Goal: Task Accomplishment & Management: Manage account settings

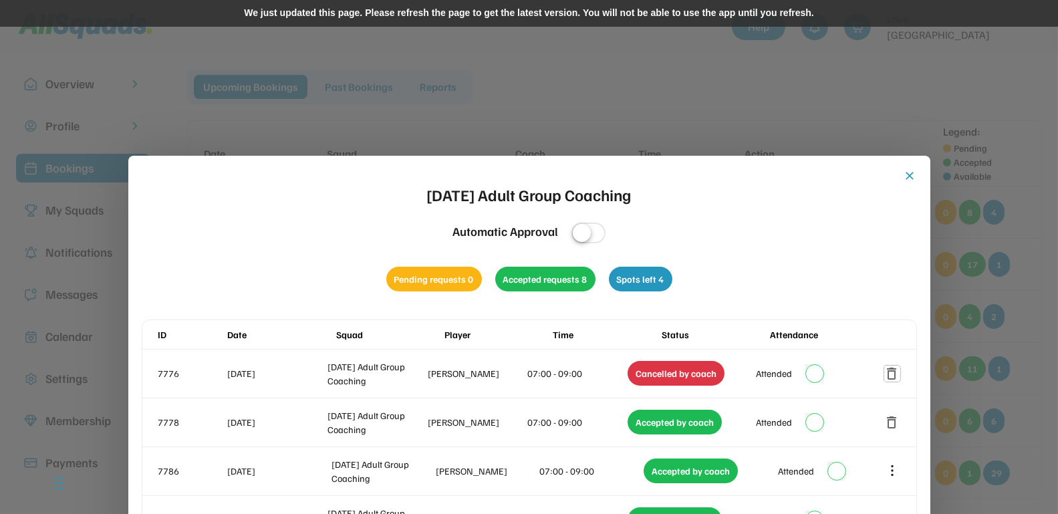
click at [909, 170] on button "close" at bounding box center [910, 175] width 13 height 13
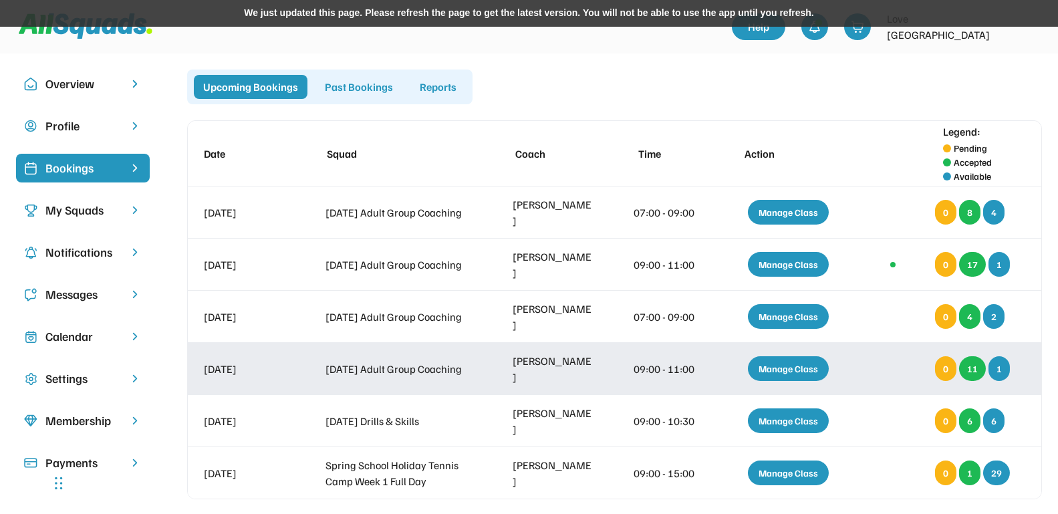
click at [766, 370] on div "Manage Class" at bounding box center [788, 368] width 81 height 25
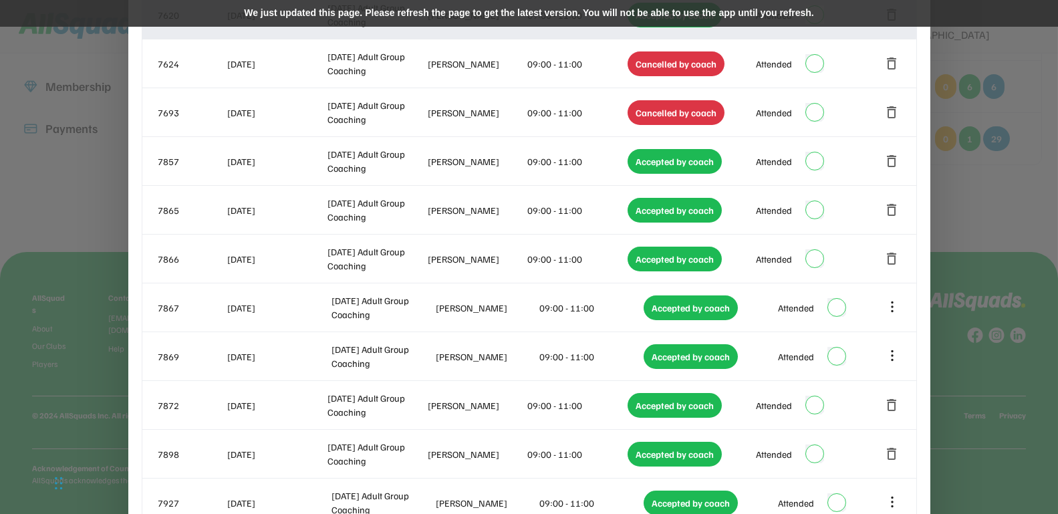
scroll to position [414, 0]
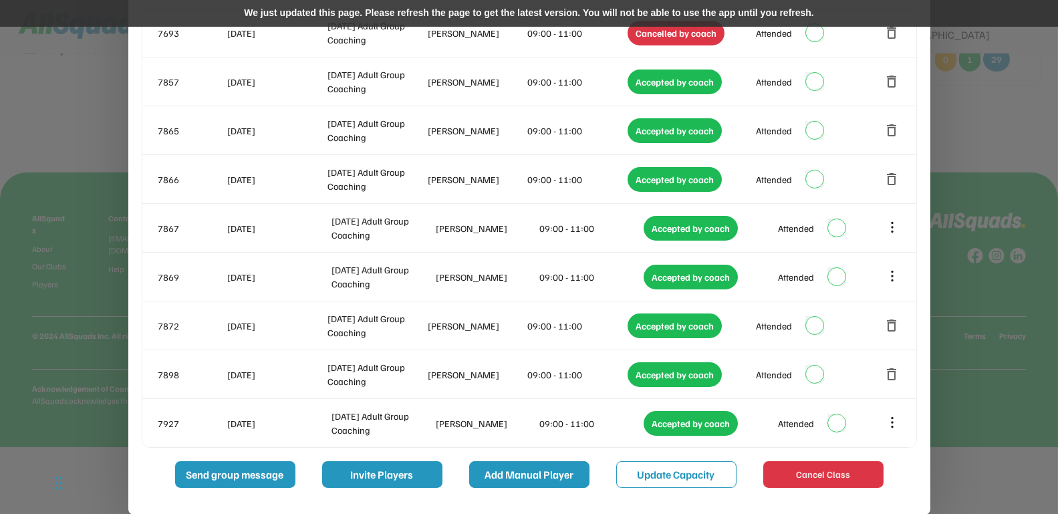
click at [556, 476] on button "Add Manual Player" at bounding box center [529, 474] width 120 height 27
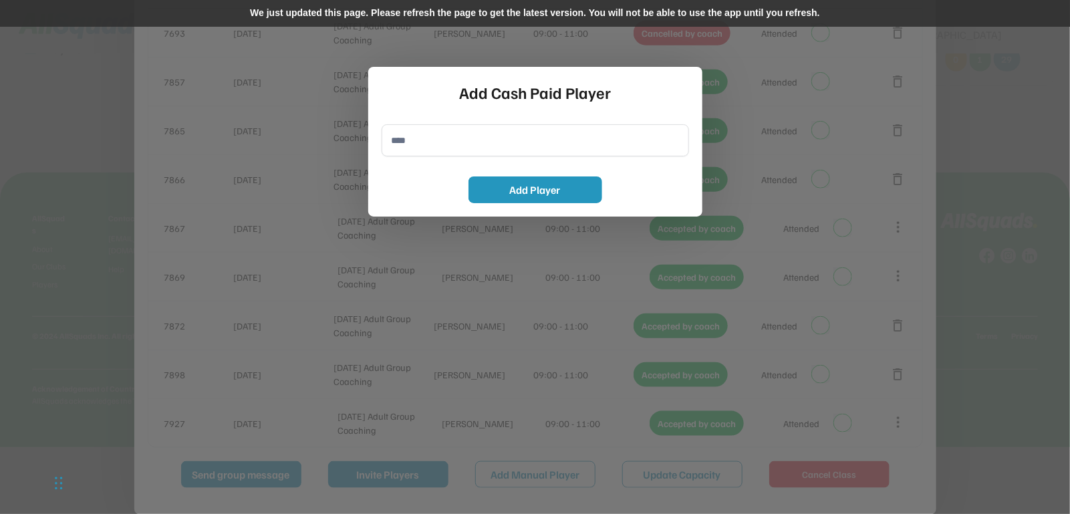
click at [467, 143] on input "input" at bounding box center [536, 140] width 308 height 32
click at [999, 136] on div at bounding box center [535, 257] width 1070 height 514
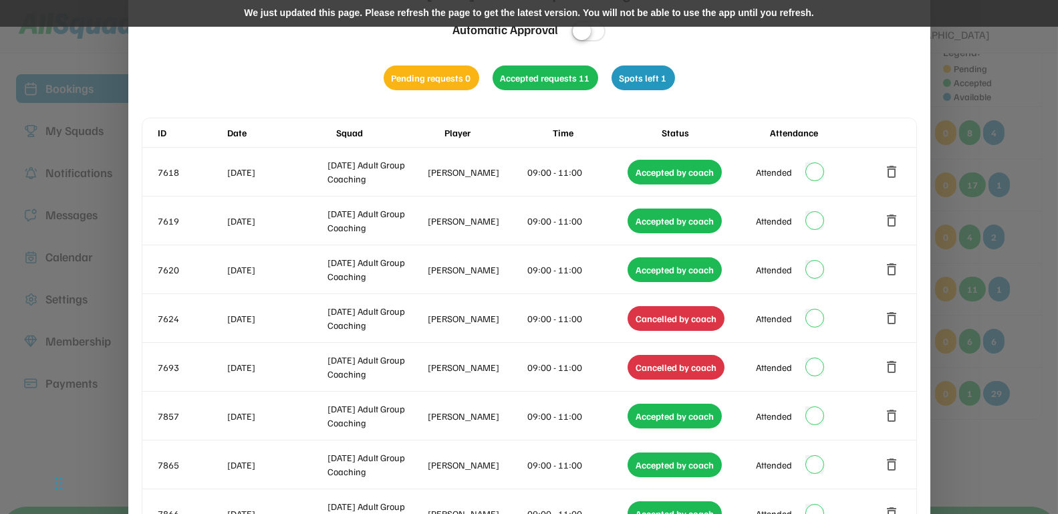
scroll to position [0, 0]
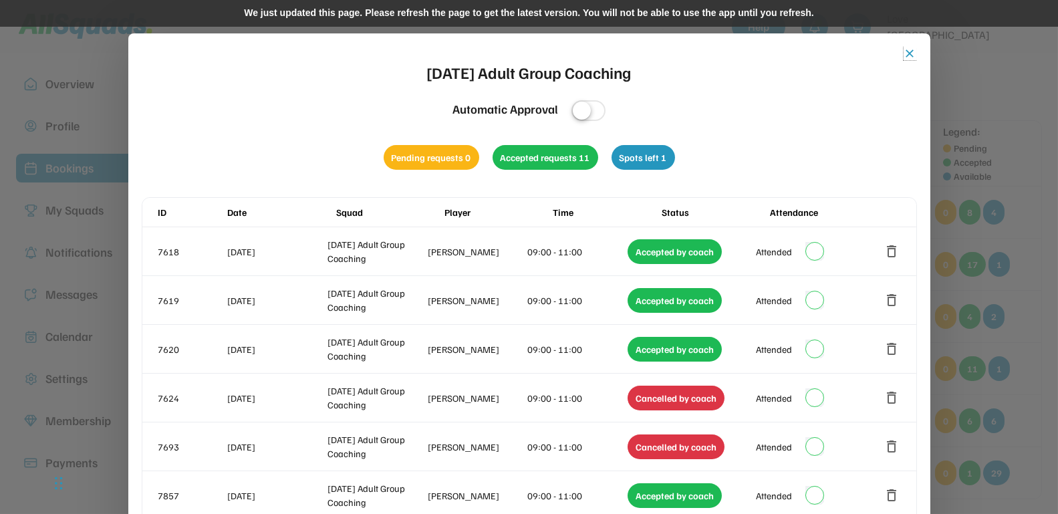
click at [905, 52] on button "close" at bounding box center [910, 53] width 13 height 13
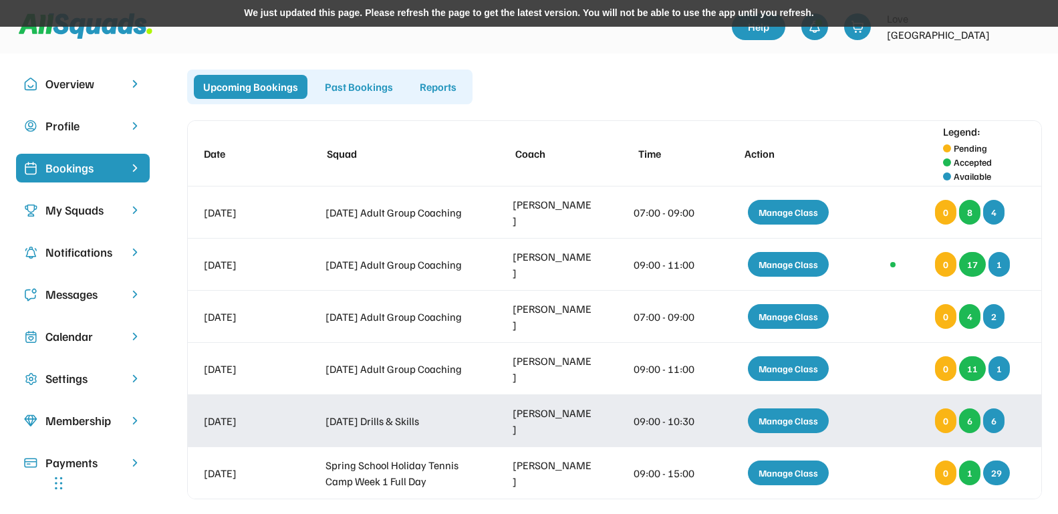
click at [773, 427] on div "Manage Class" at bounding box center [788, 420] width 81 height 25
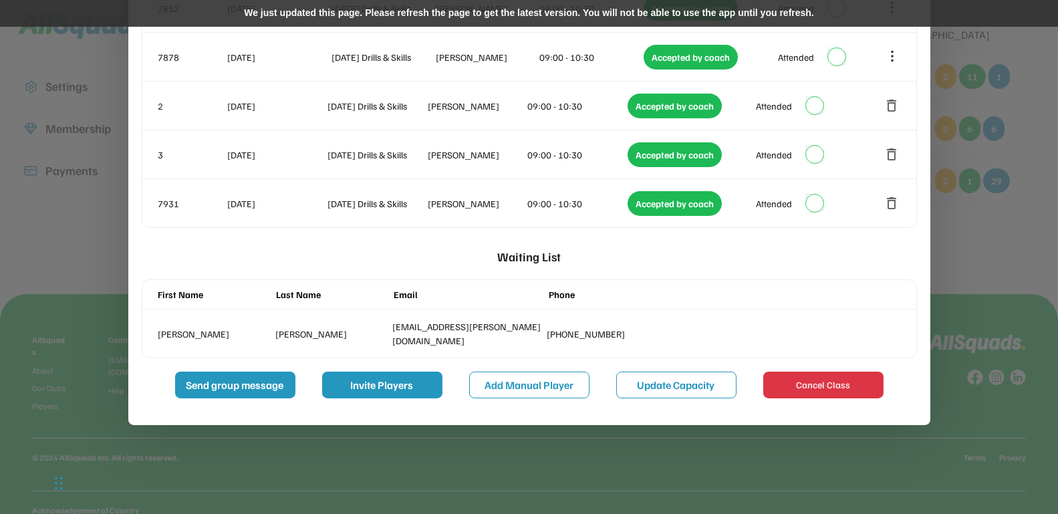
scroll to position [334, 0]
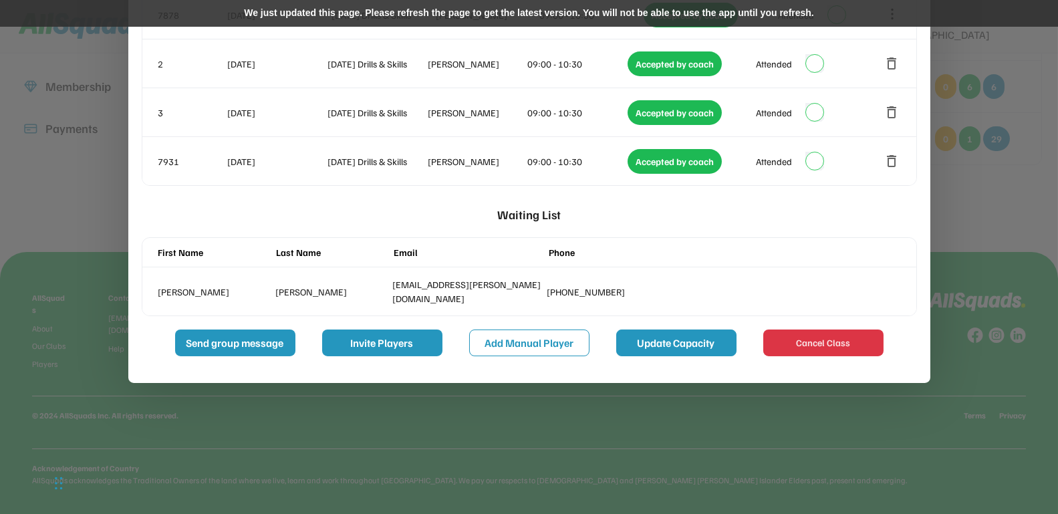
click at [660, 345] on button "Update Capacity" at bounding box center [676, 343] width 120 height 27
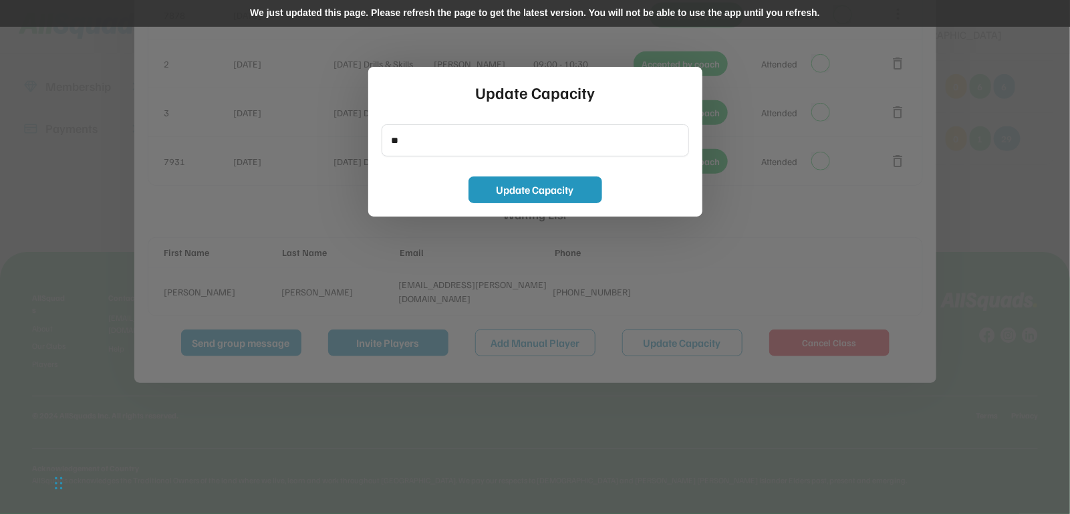
click at [735, 253] on div at bounding box center [535, 257] width 1070 height 514
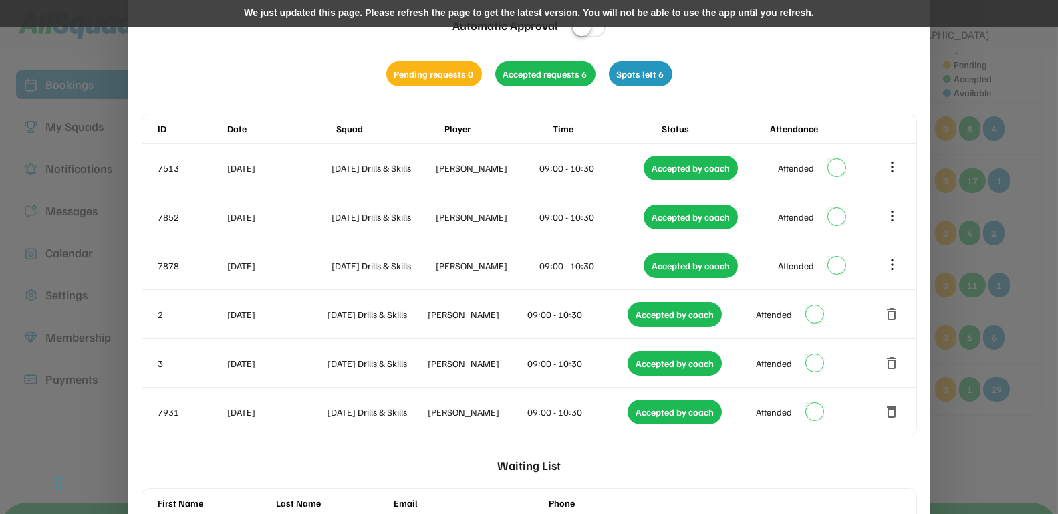
scroll to position [0, 0]
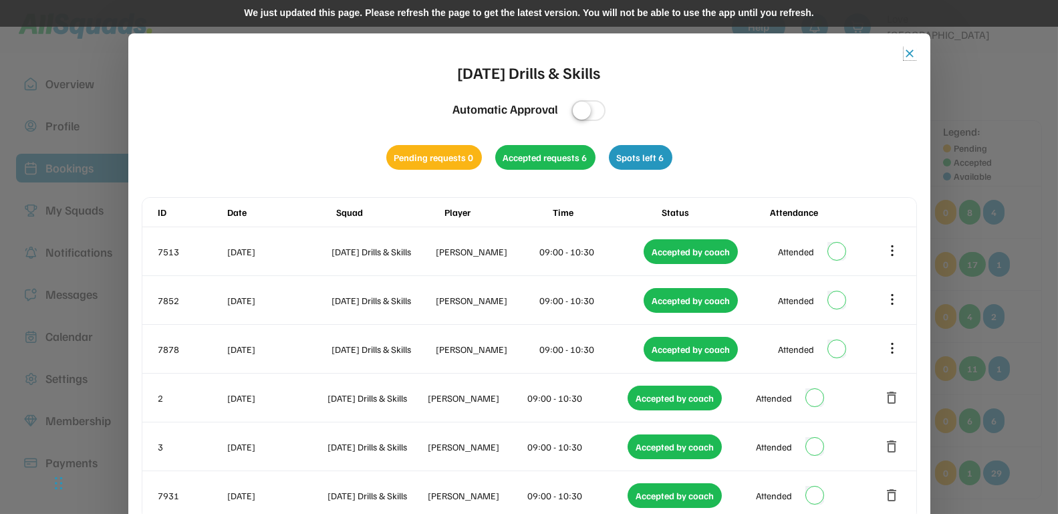
click at [912, 54] on button "close" at bounding box center [910, 53] width 13 height 13
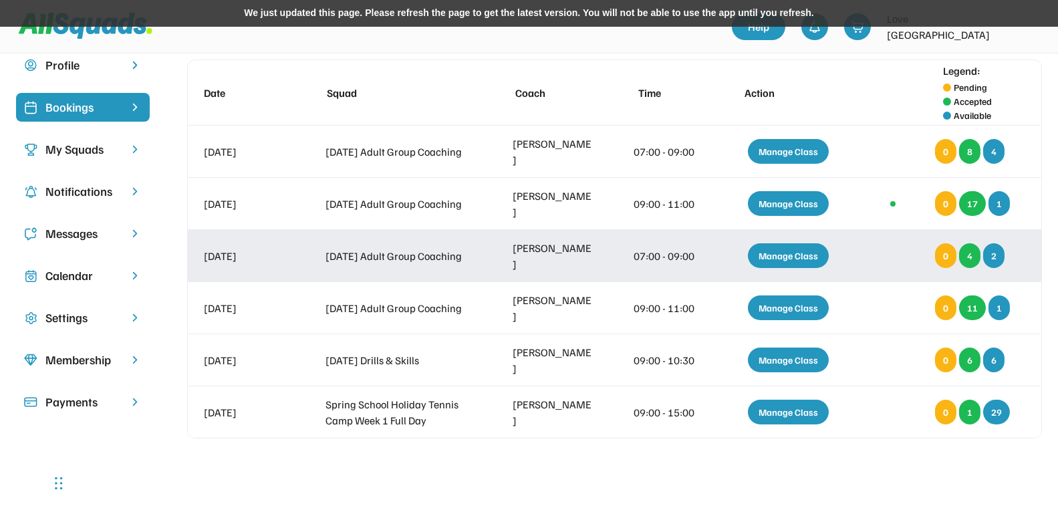
scroll to position [84, 0]
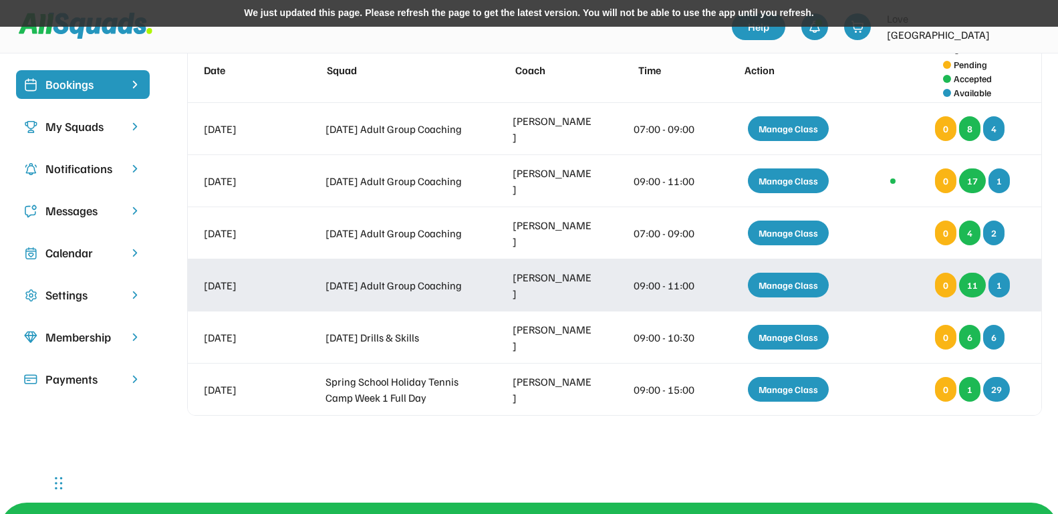
click at [777, 273] on div "Manage Class" at bounding box center [788, 285] width 81 height 25
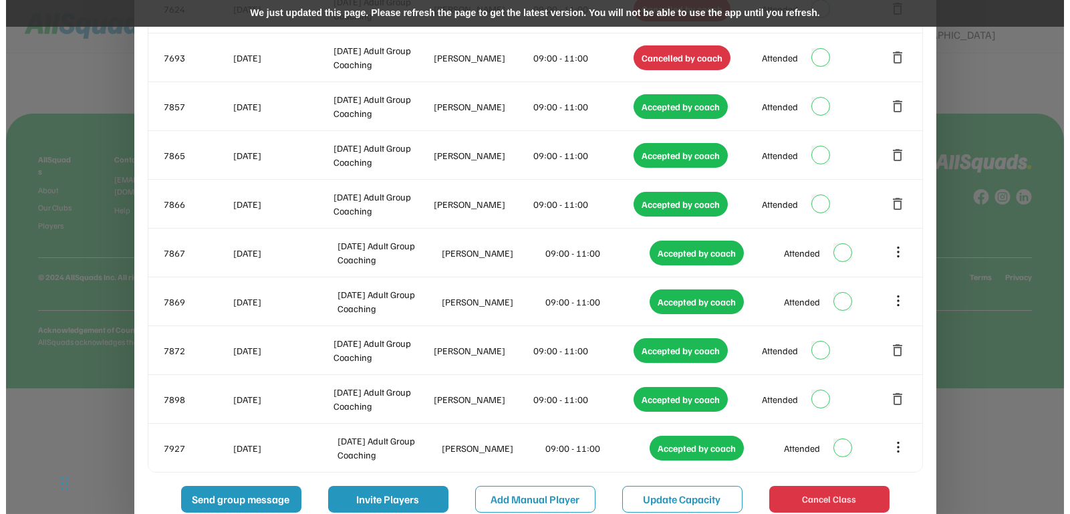
scroll to position [497, 0]
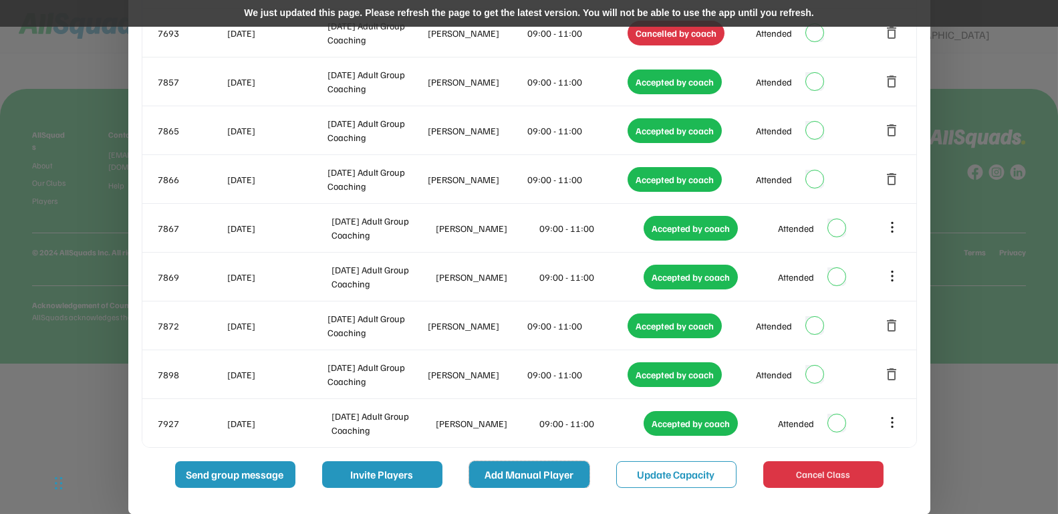
click at [564, 475] on button "Add Manual Player" at bounding box center [529, 474] width 120 height 27
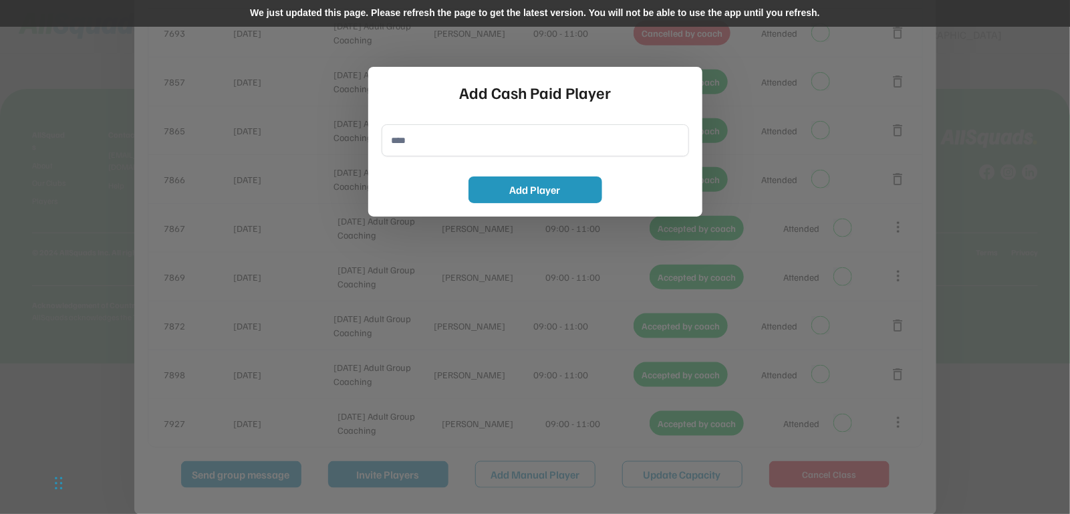
click at [495, 142] on input "input" at bounding box center [536, 140] width 308 height 32
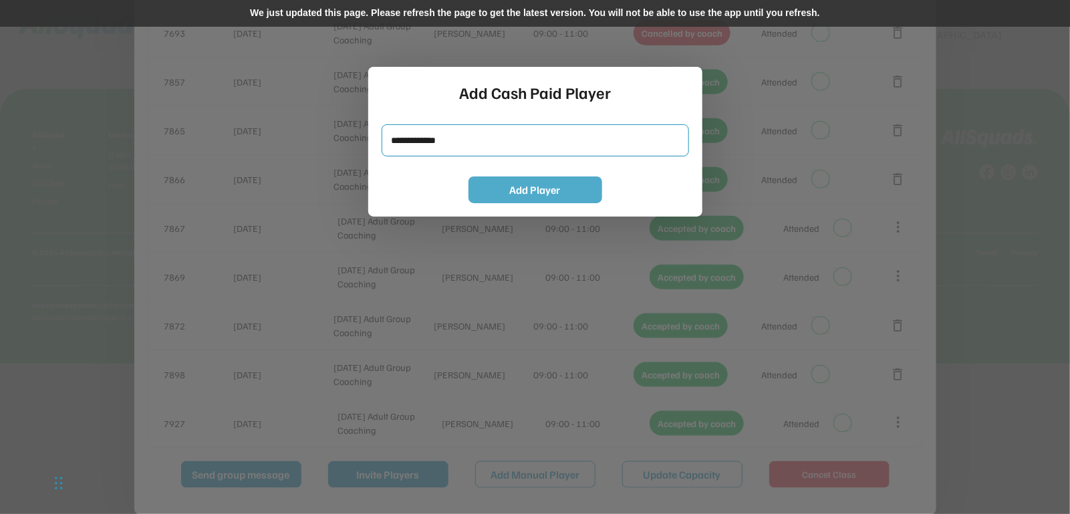
type input "**********"
click at [529, 201] on button "Add Player" at bounding box center [536, 189] width 134 height 27
click at [515, 203] on div "Add Cash Paid Player Add Player" at bounding box center [535, 142] width 334 height 150
click at [519, 187] on button "Add Player" at bounding box center [536, 189] width 134 height 27
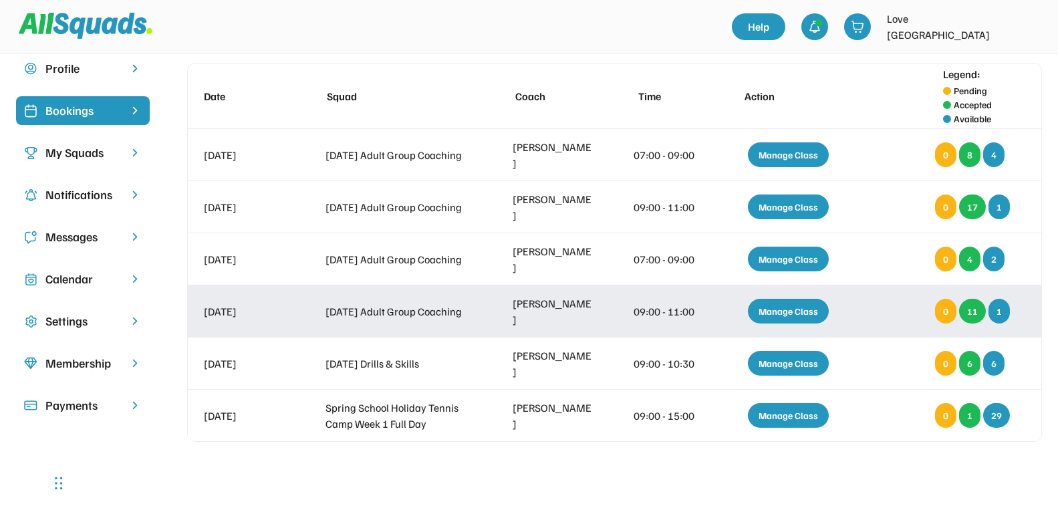
scroll to position [84, 0]
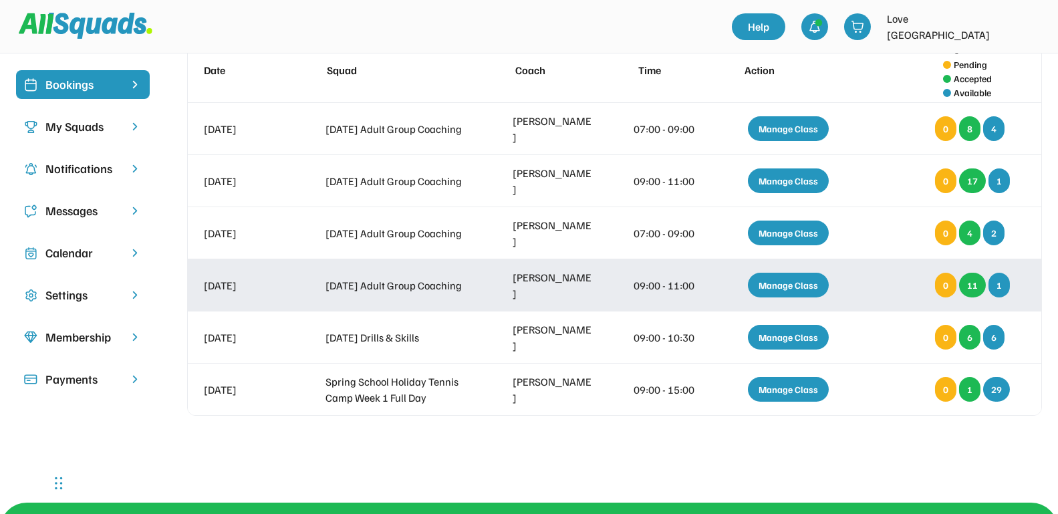
click at [786, 279] on div "Manage Class" at bounding box center [788, 285] width 81 height 25
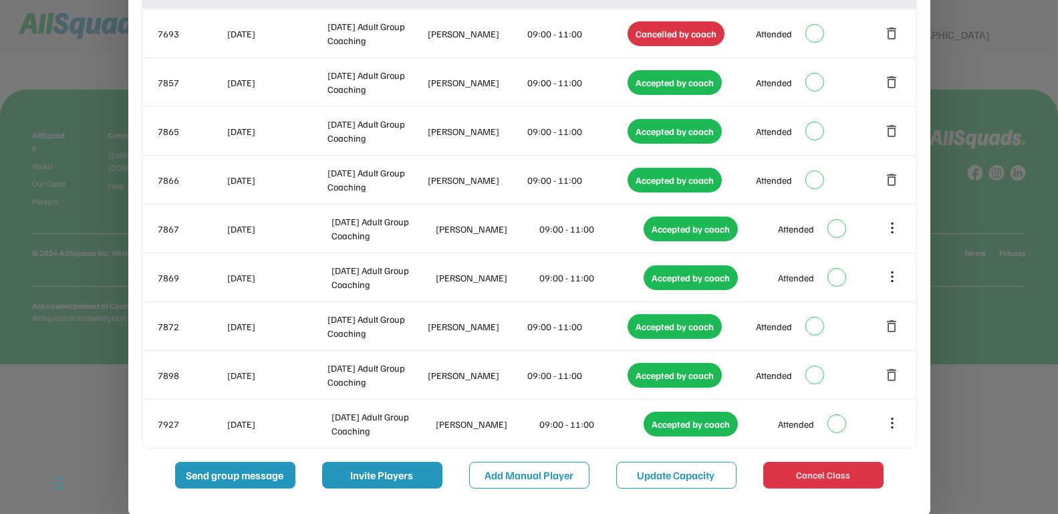
scroll to position [497, 0]
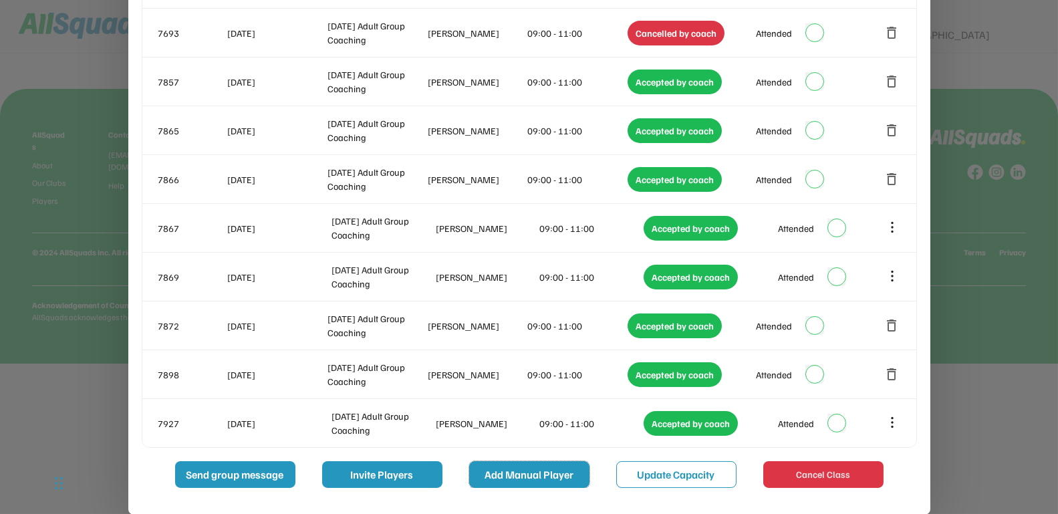
click at [557, 467] on button "Add Manual Player" at bounding box center [529, 474] width 120 height 27
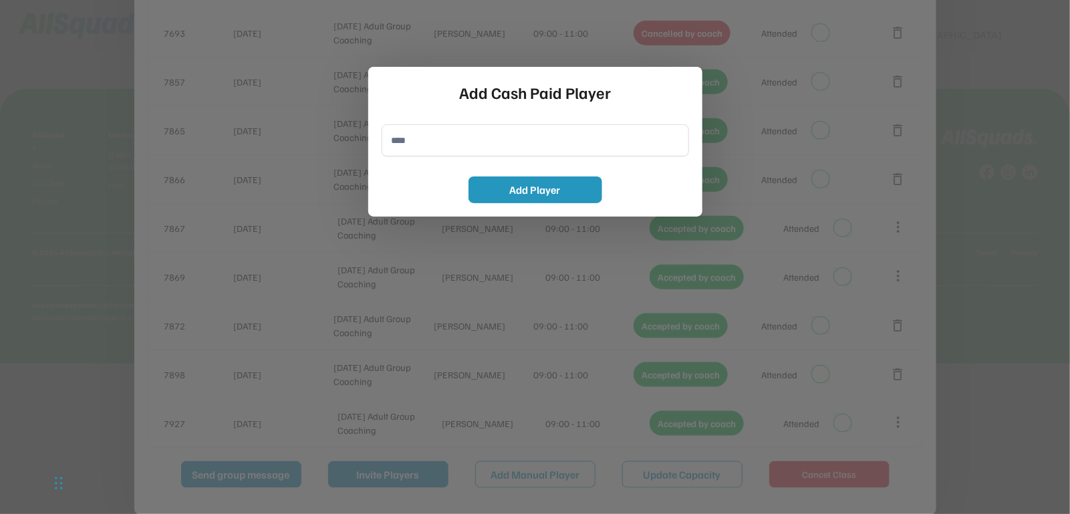
click at [425, 141] on input "input" at bounding box center [536, 140] width 308 height 32
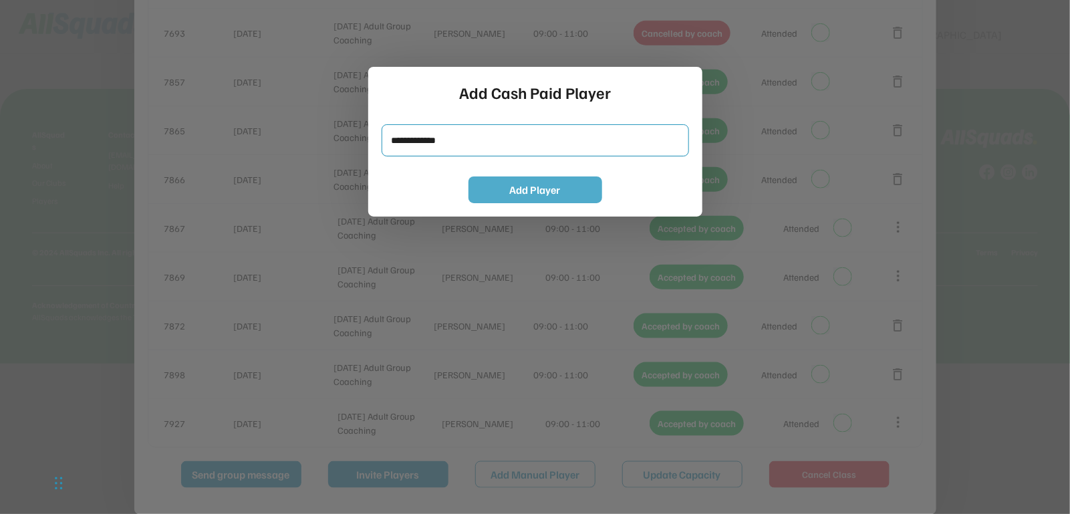
type input "**********"
click at [514, 185] on button "Add Player" at bounding box center [536, 189] width 134 height 27
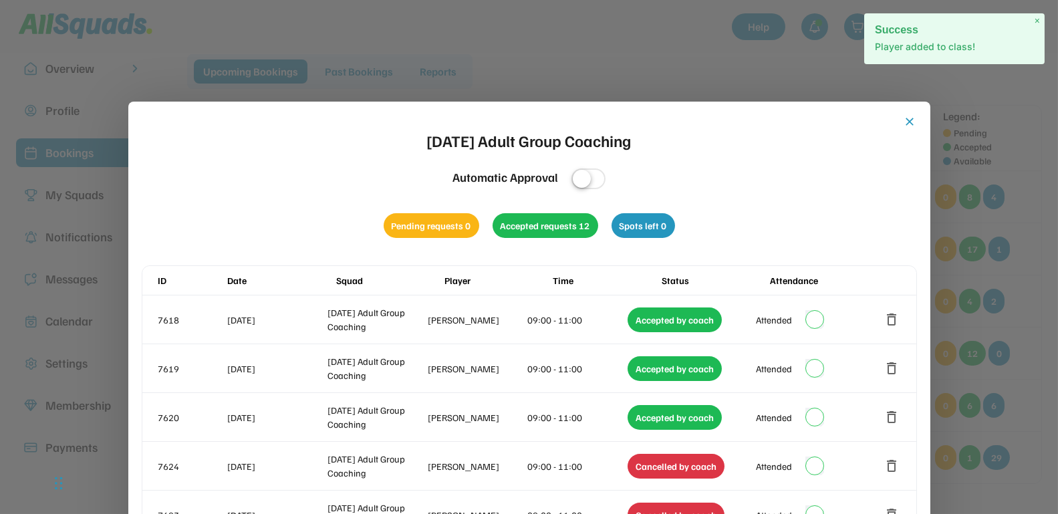
scroll to position [0, 0]
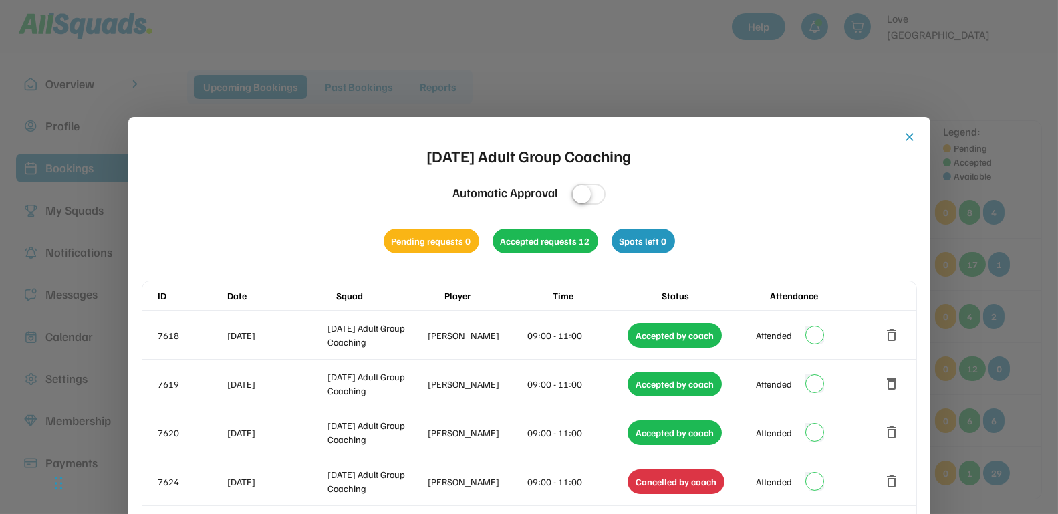
click at [911, 138] on button "close" at bounding box center [910, 136] width 13 height 13
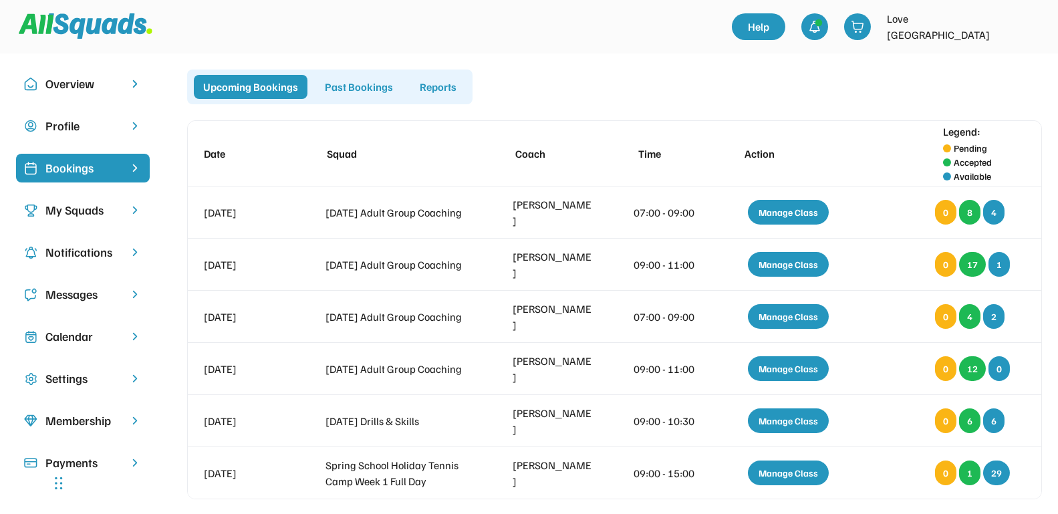
click at [99, 170] on div "Bookings" at bounding box center [82, 168] width 75 height 18
click at [80, 344] on div "Calendar" at bounding box center [82, 337] width 75 height 18
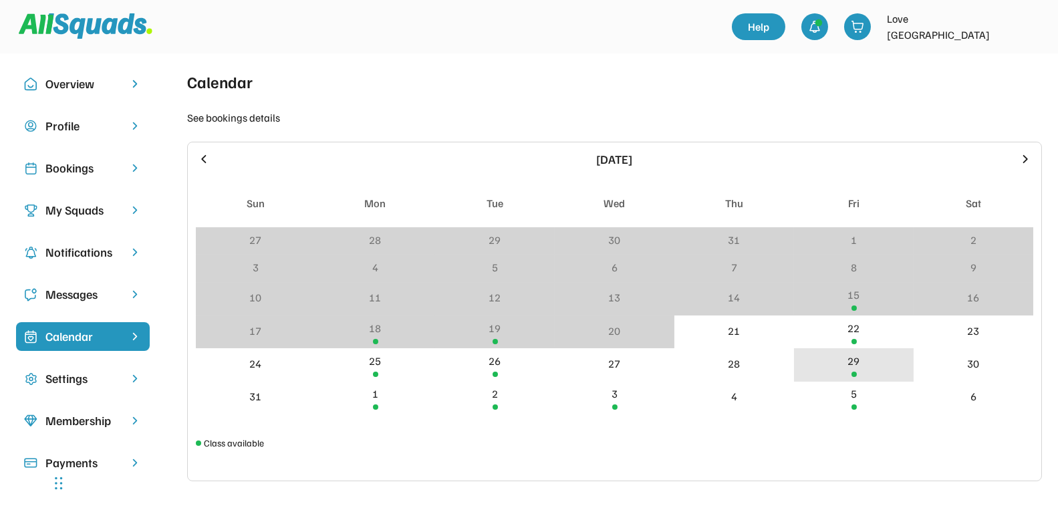
click at [860, 366] on div "29" at bounding box center [854, 364] width 120 height 33
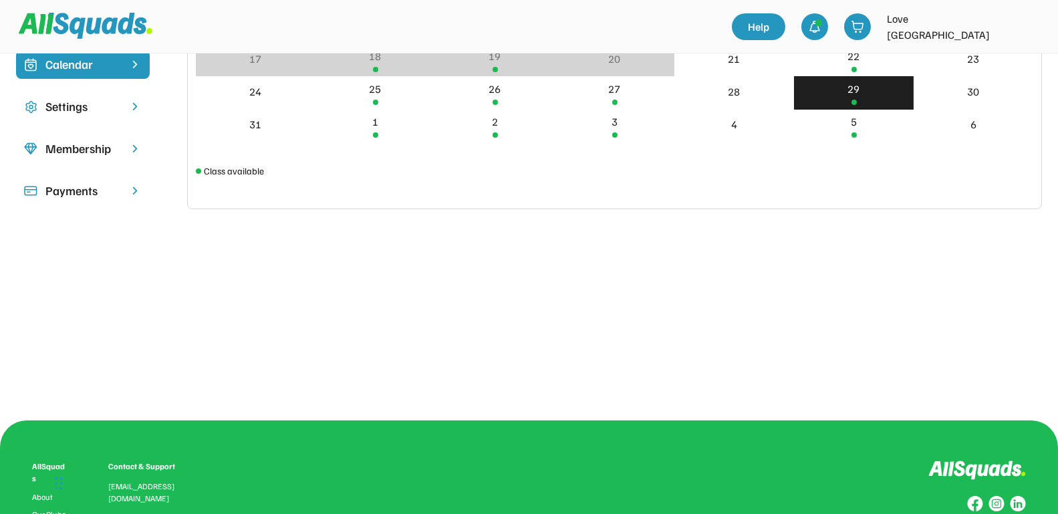
scroll to position [334, 0]
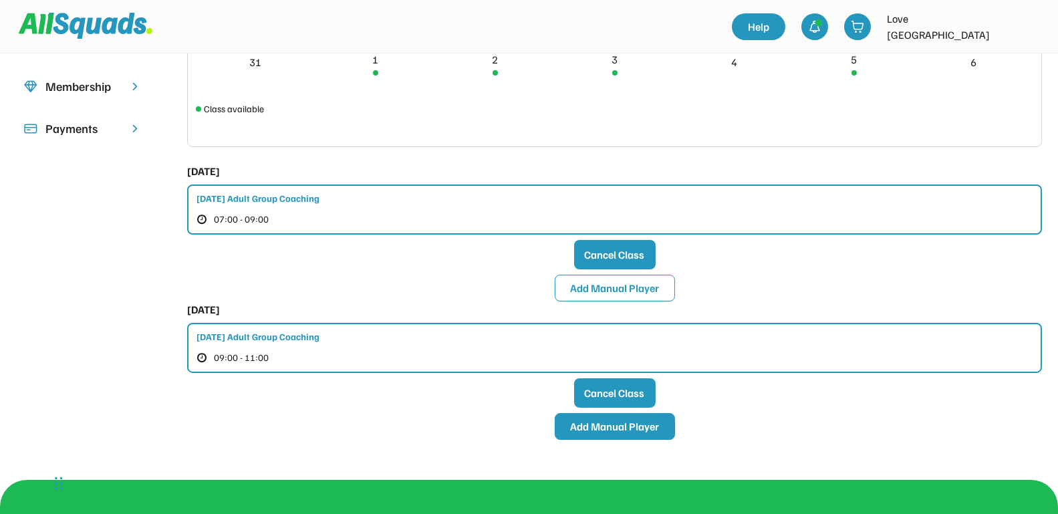
click at [608, 427] on button "Add Manual Player" at bounding box center [615, 426] width 120 height 27
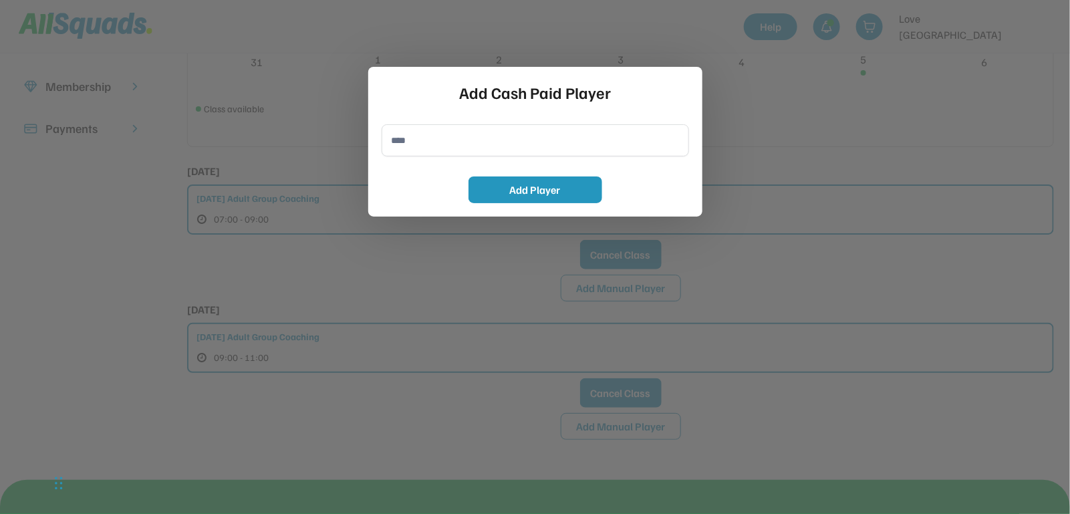
click at [400, 142] on input "input" at bounding box center [536, 140] width 308 height 32
type input "**********"
click at [515, 192] on button "Add Player" at bounding box center [536, 189] width 134 height 27
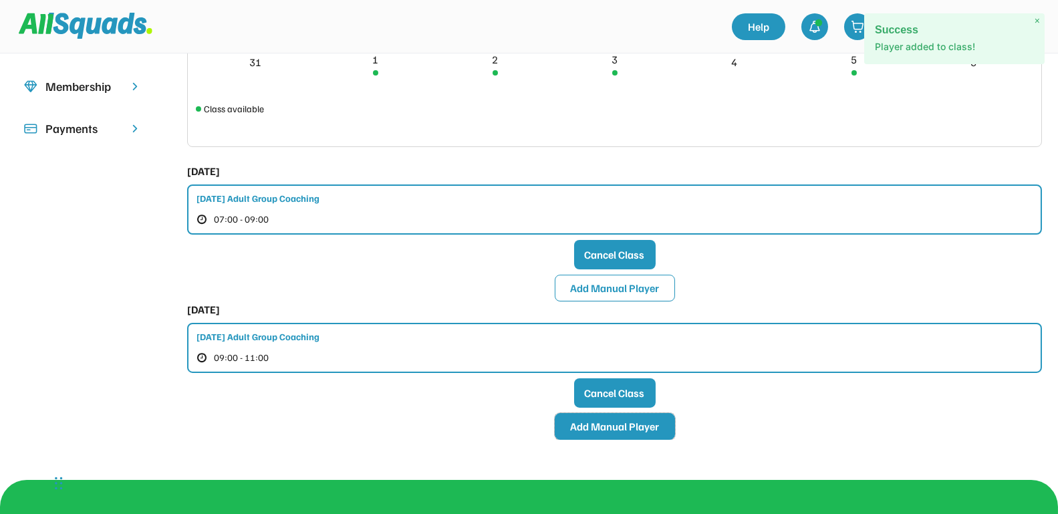
click at [589, 427] on button "Add Manual Player" at bounding box center [615, 426] width 120 height 27
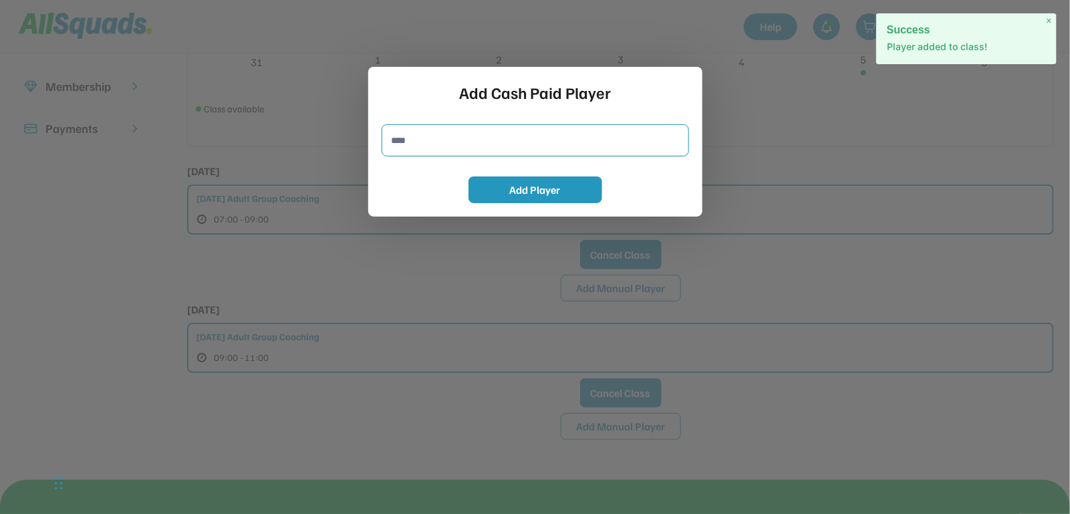
click at [443, 142] on input "input" at bounding box center [536, 140] width 308 height 32
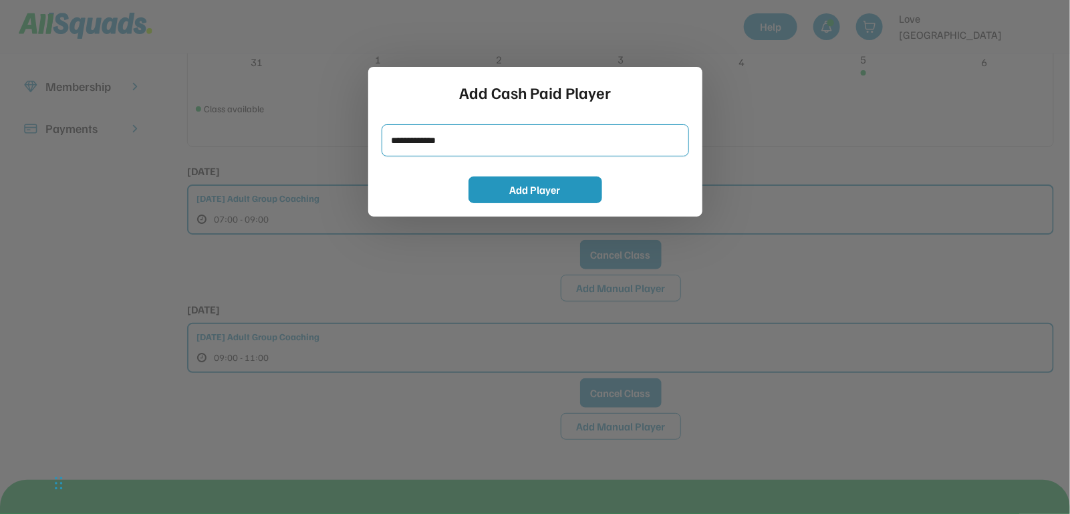
type input "**********"
click at [501, 191] on button "Add Player" at bounding box center [536, 189] width 134 height 27
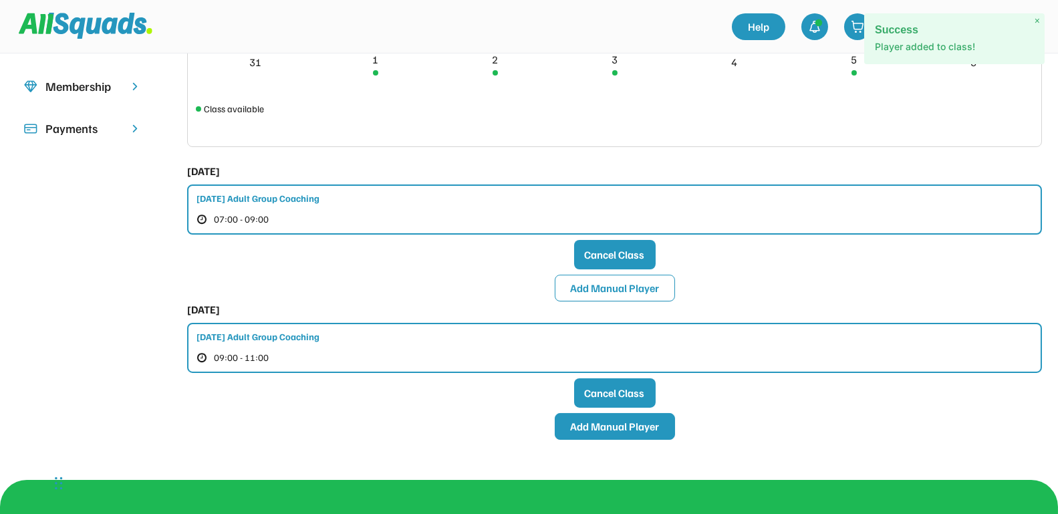
click at [614, 426] on button "Add Manual Player" at bounding box center [615, 426] width 120 height 27
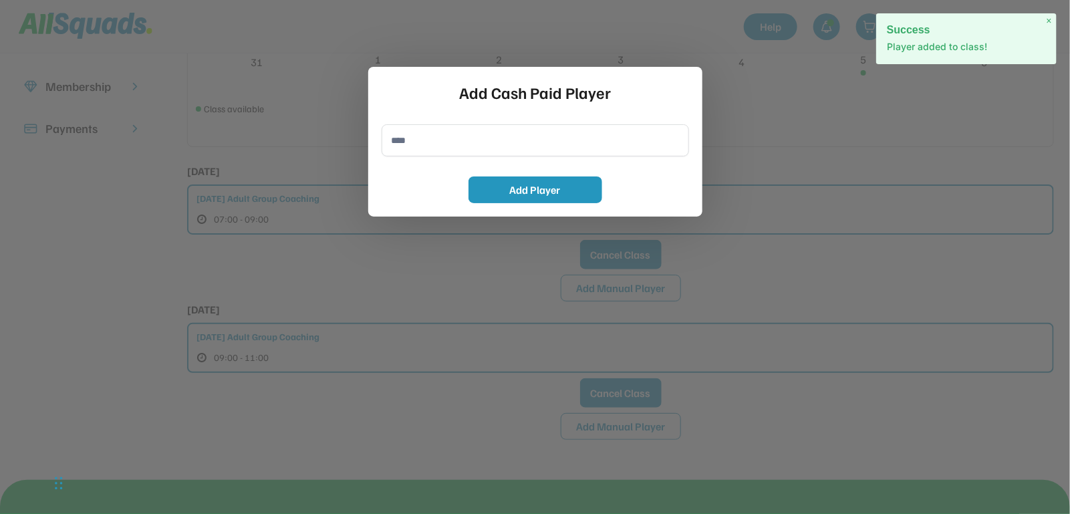
click at [457, 150] on input "input" at bounding box center [536, 140] width 308 height 32
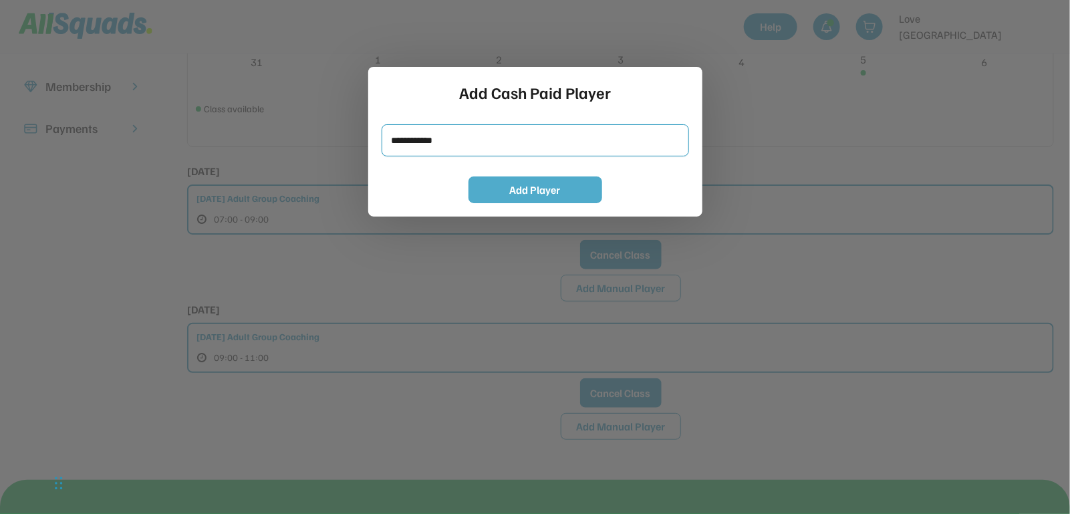
type input "**********"
click at [493, 193] on button "Add Player" at bounding box center [536, 189] width 134 height 27
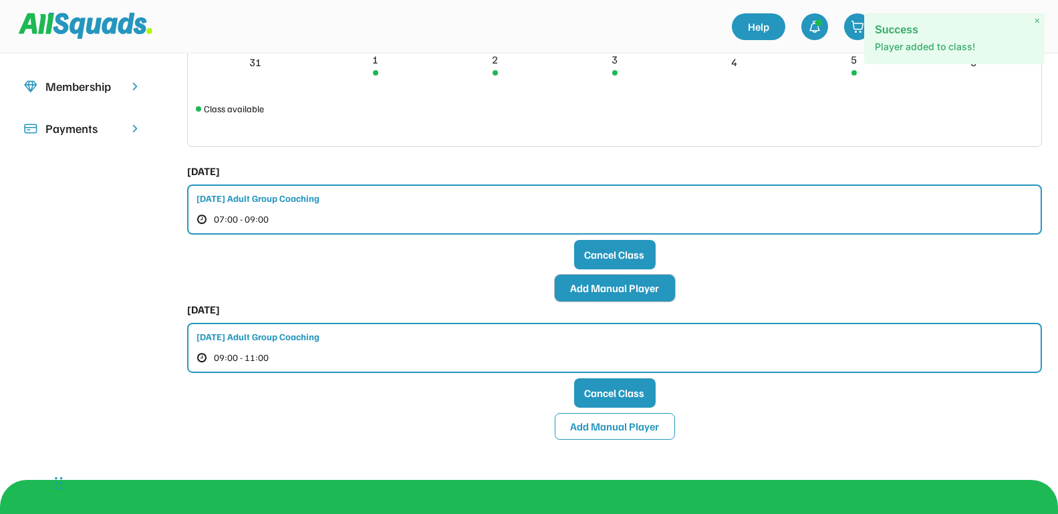
drag, startPoint x: 618, startPoint y: 289, endPoint x: 592, endPoint y: 272, distance: 31.5
click at [618, 289] on button "Add Manual Player" at bounding box center [615, 288] width 120 height 27
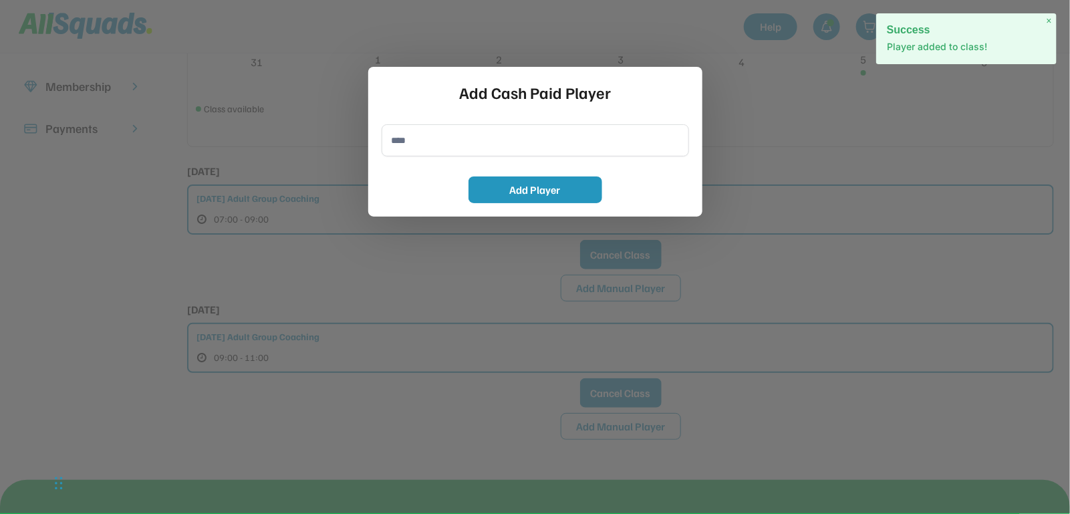
click at [433, 136] on input "input" at bounding box center [536, 140] width 308 height 32
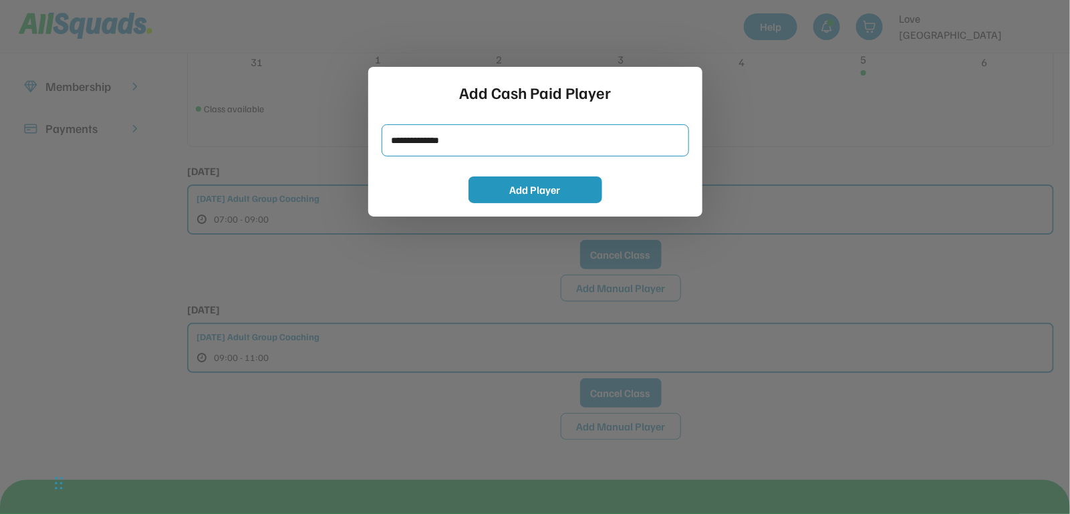
type input "**********"
click at [492, 193] on button "Add Player" at bounding box center [536, 189] width 134 height 27
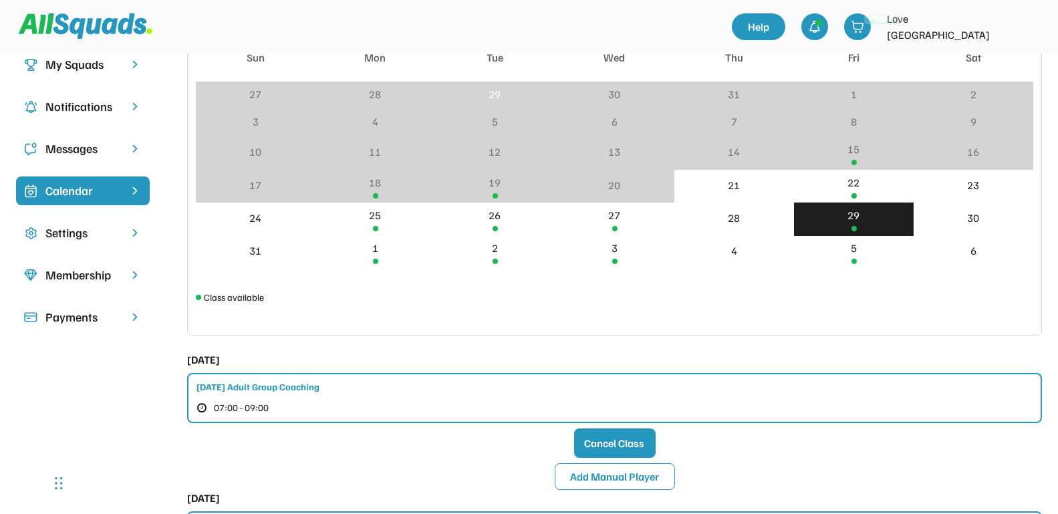
scroll to position [0, 0]
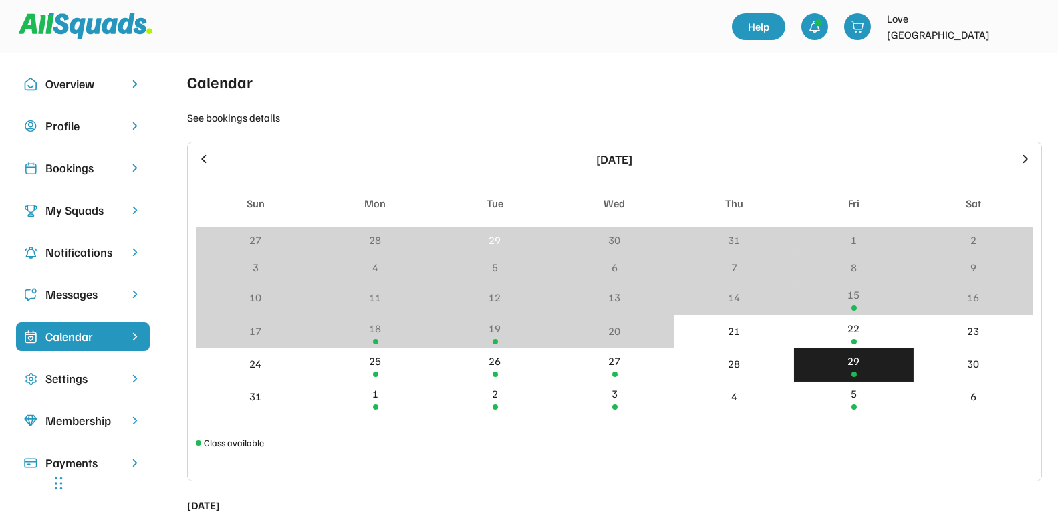
click at [90, 171] on div "Bookings" at bounding box center [82, 168] width 75 height 18
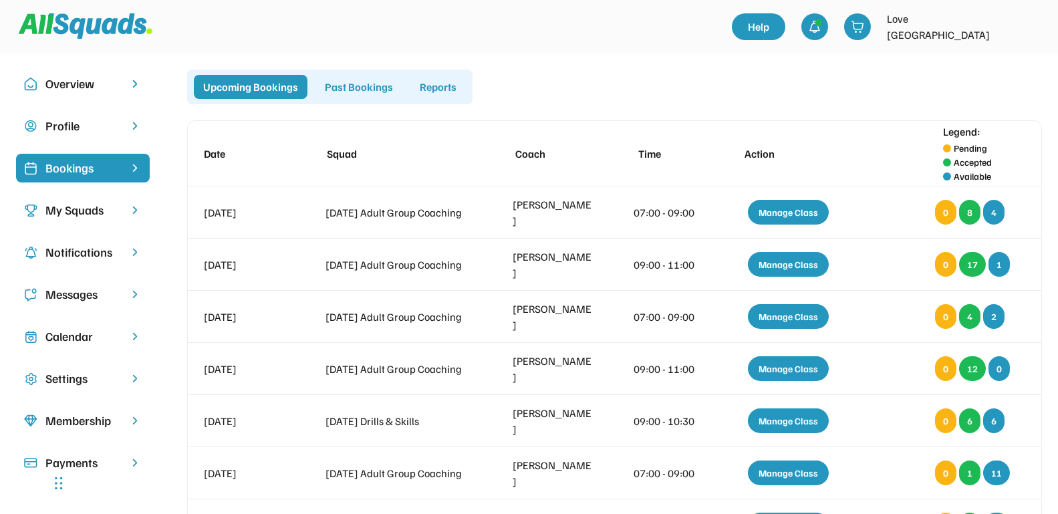
scroll to position [84, 0]
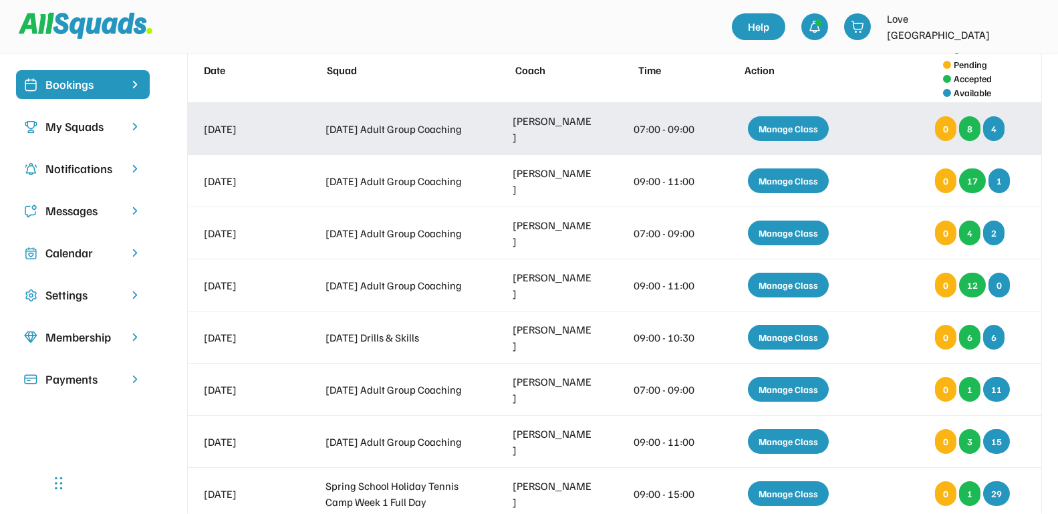
click at [773, 124] on div "Manage Class" at bounding box center [788, 128] width 81 height 25
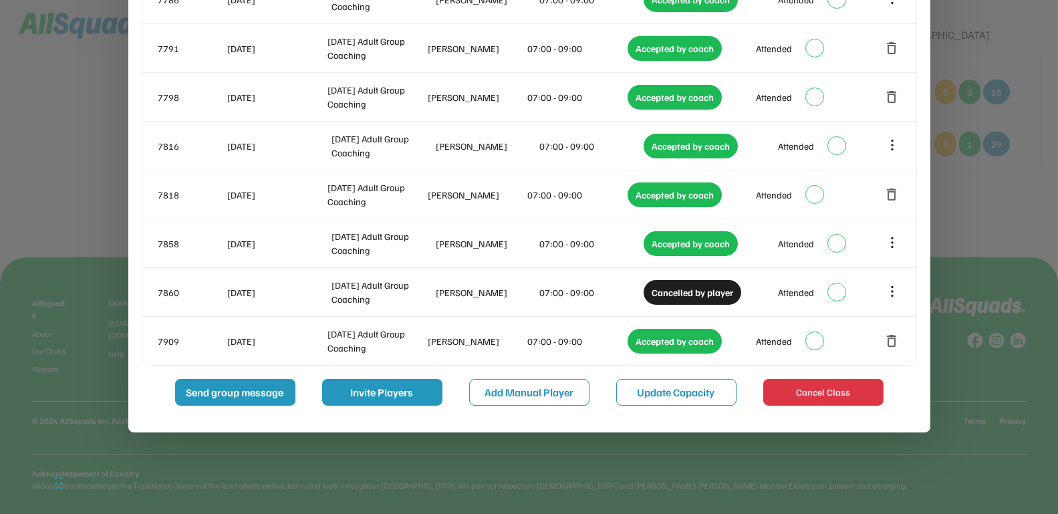
scroll to position [442, 0]
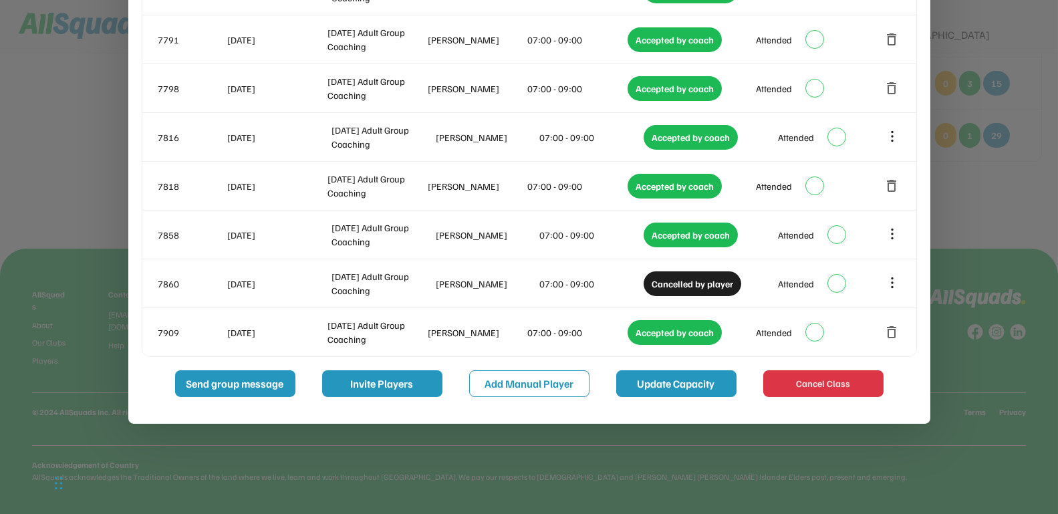
click at [644, 378] on button "Update Capacity" at bounding box center [676, 383] width 120 height 27
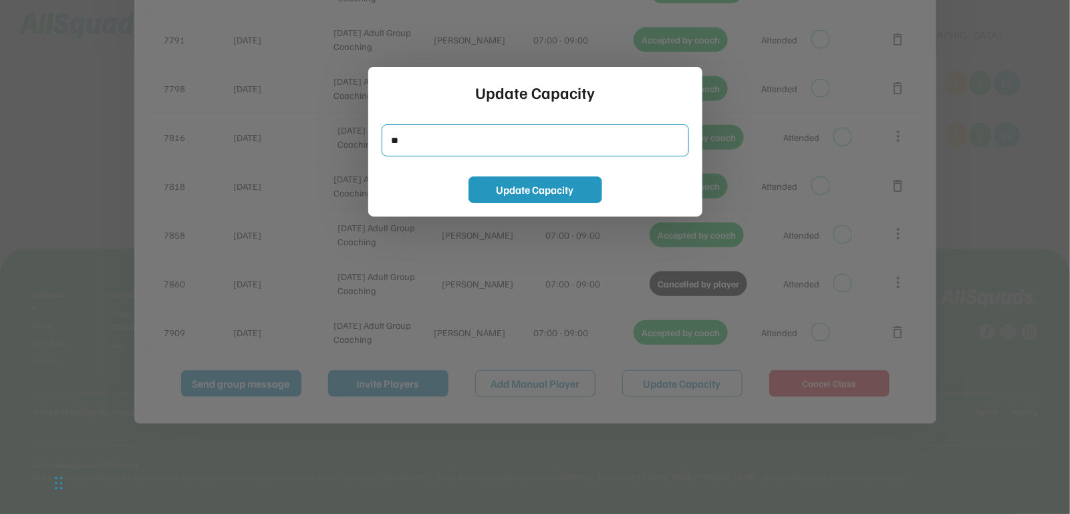
click at [470, 148] on input "input" at bounding box center [536, 140] width 308 height 32
type input "*"
click at [515, 185] on button "Update Capacity" at bounding box center [536, 189] width 134 height 27
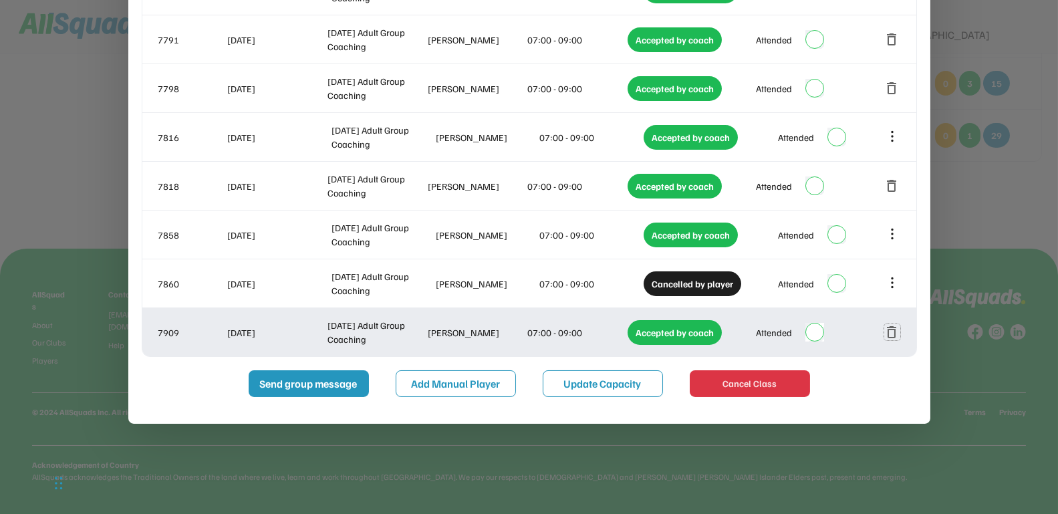
click at [897, 331] on button "delete" at bounding box center [892, 332] width 16 height 16
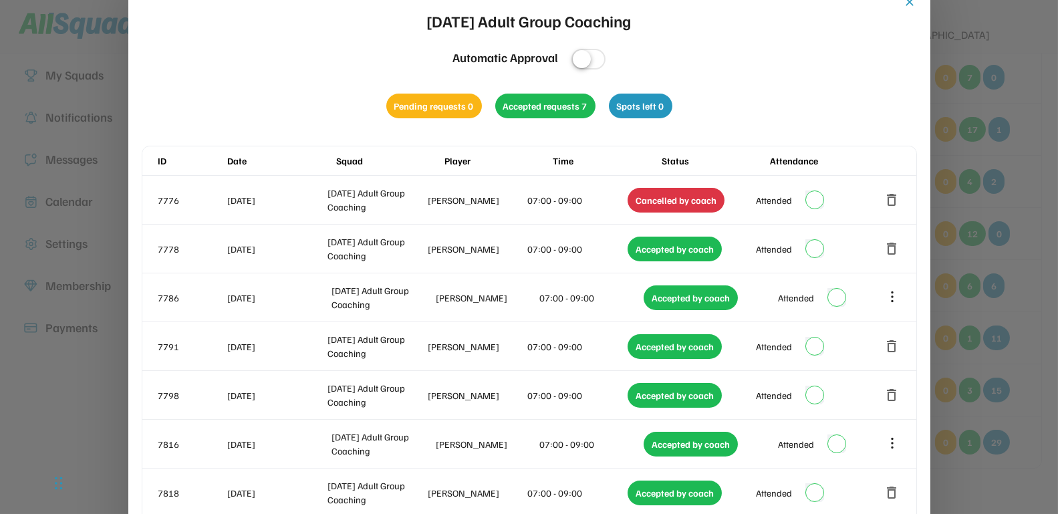
scroll to position [108, 0]
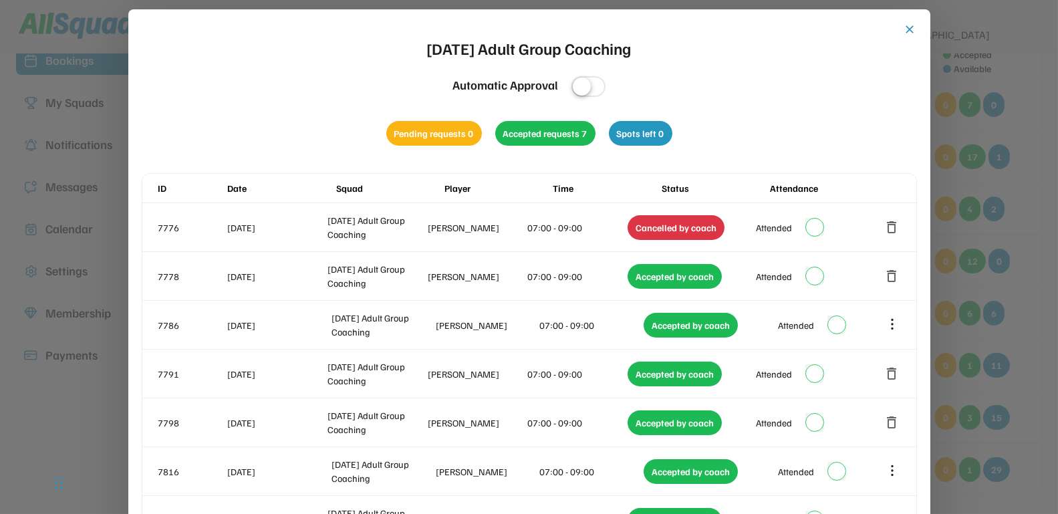
click at [908, 30] on button "close" at bounding box center [910, 29] width 13 height 13
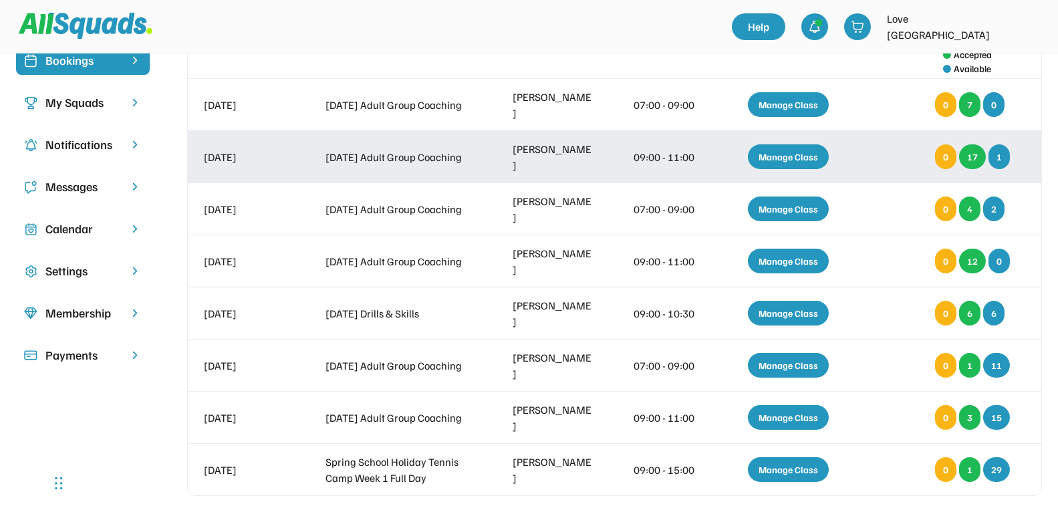
click at [795, 150] on div "Manage Class" at bounding box center [788, 156] width 81 height 25
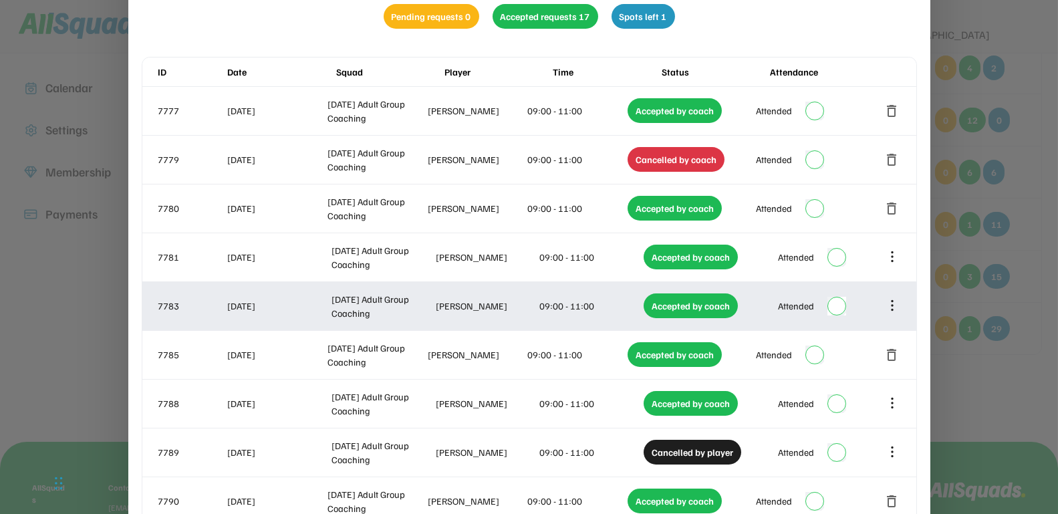
scroll to position [82, 0]
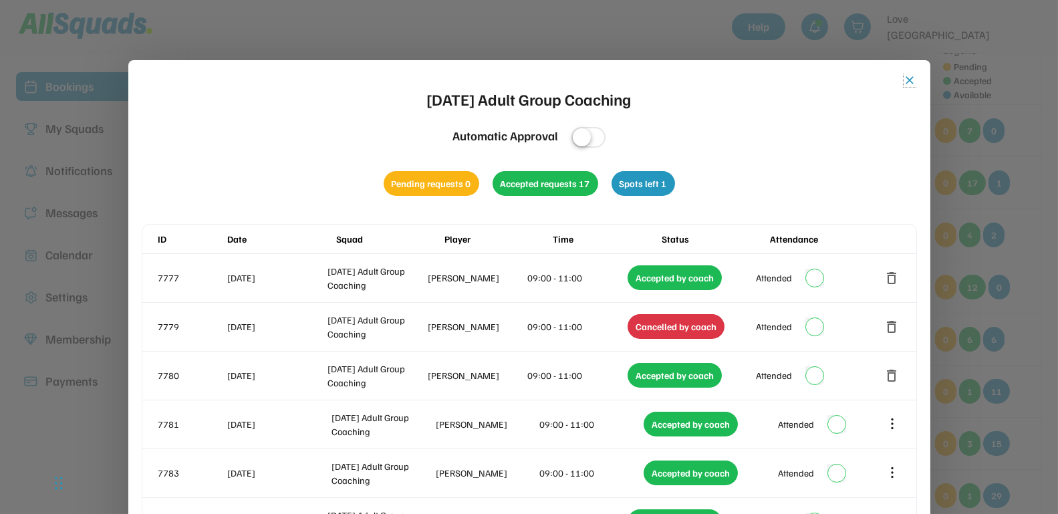
click at [911, 78] on button "close" at bounding box center [910, 80] width 13 height 13
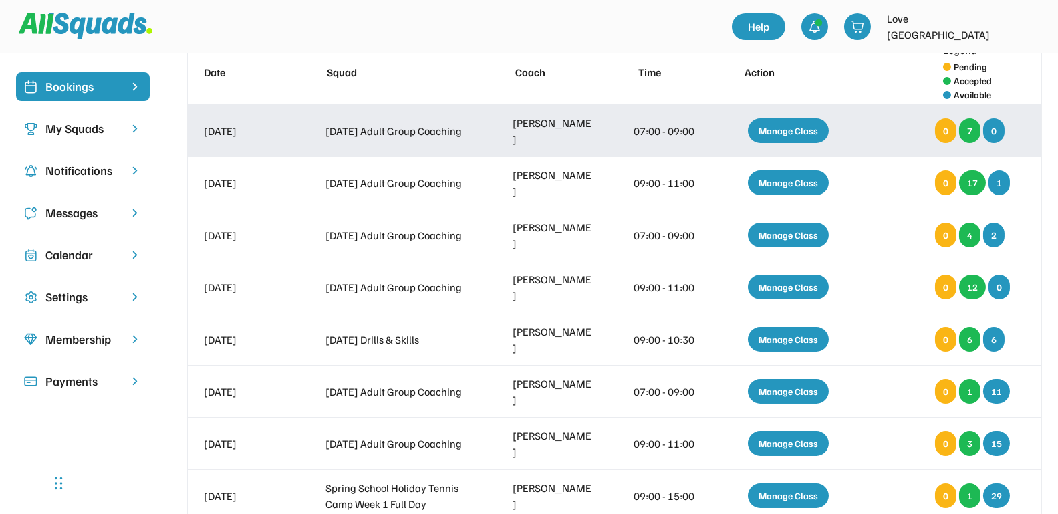
click at [771, 136] on div "Manage Class" at bounding box center [788, 130] width 81 height 25
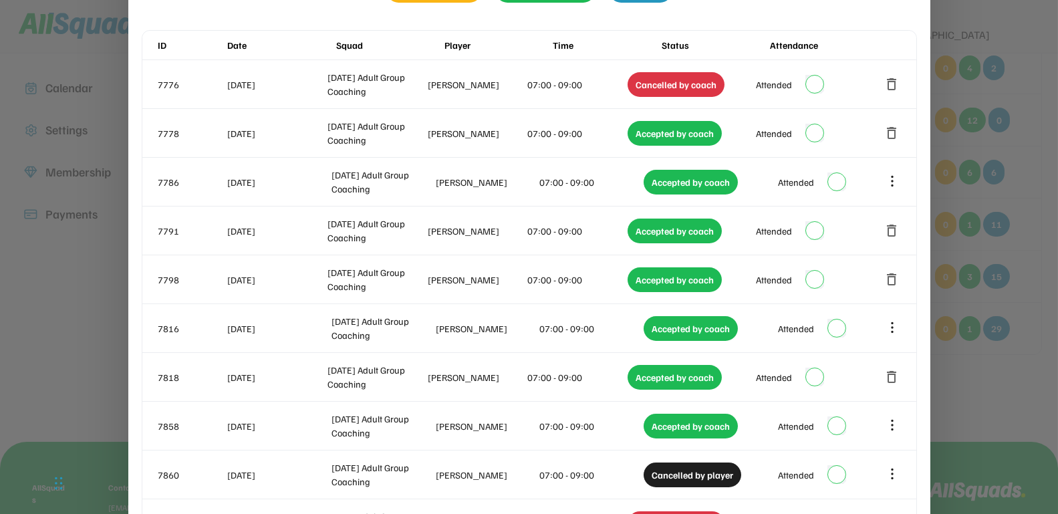
scroll to position [416, 0]
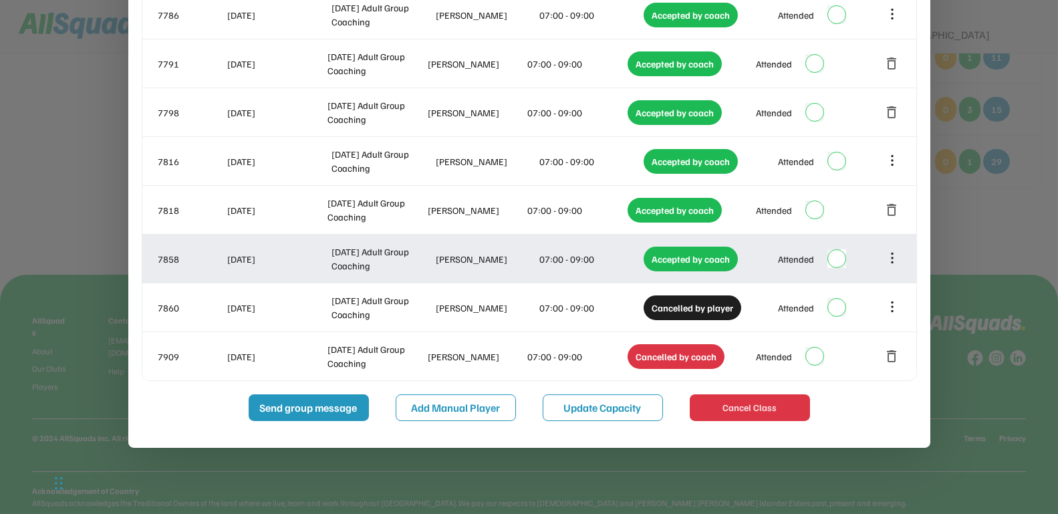
click at [890, 261] on icon at bounding box center [892, 258] width 15 height 15
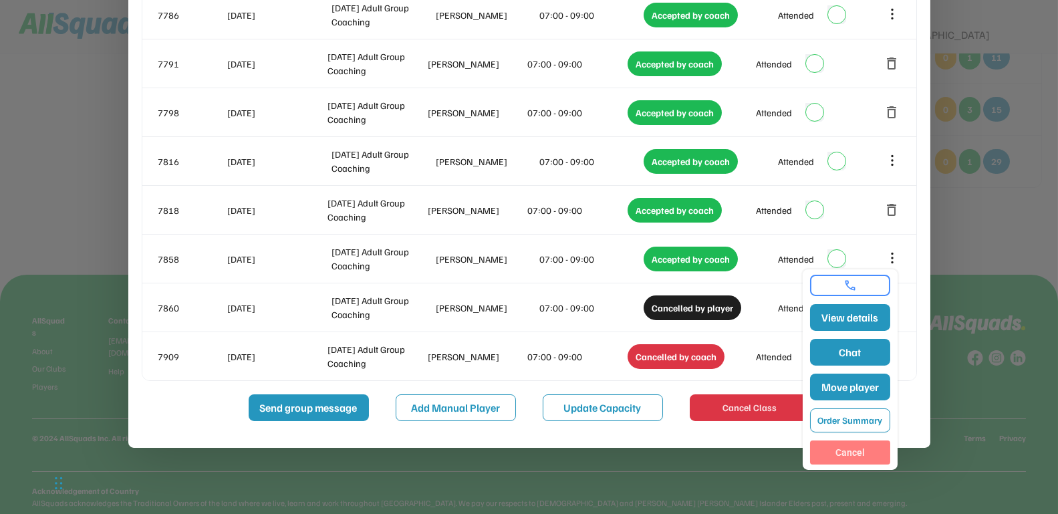
click at [846, 454] on button "Cancel" at bounding box center [850, 453] width 80 height 24
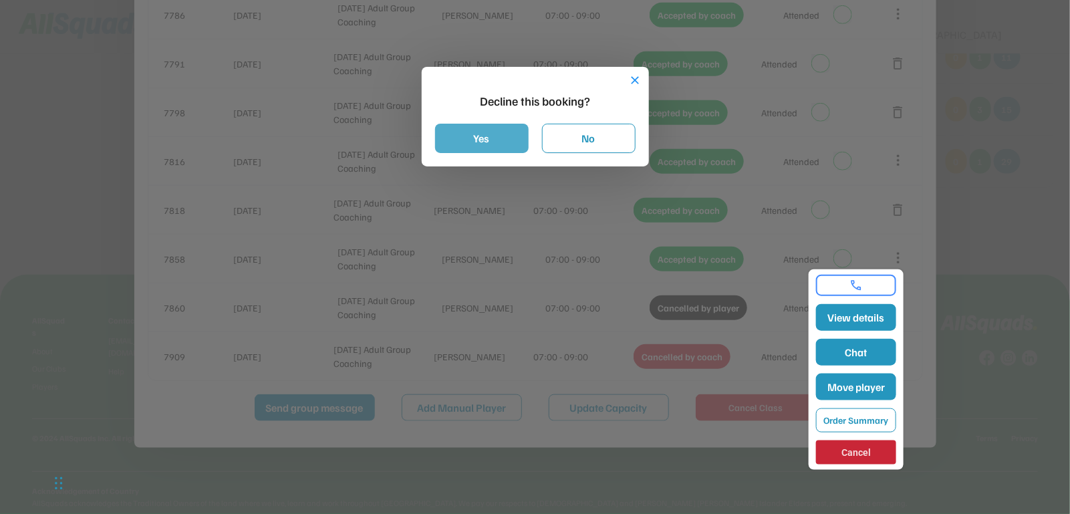
click at [499, 138] on button "Yes" at bounding box center [482, 138] width 94 height 29
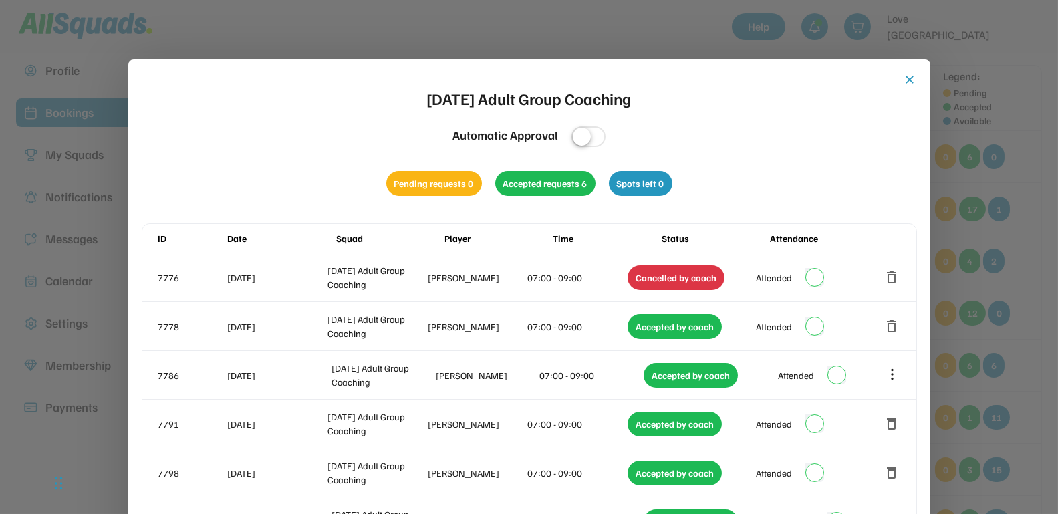
scroll to position [0, 0]
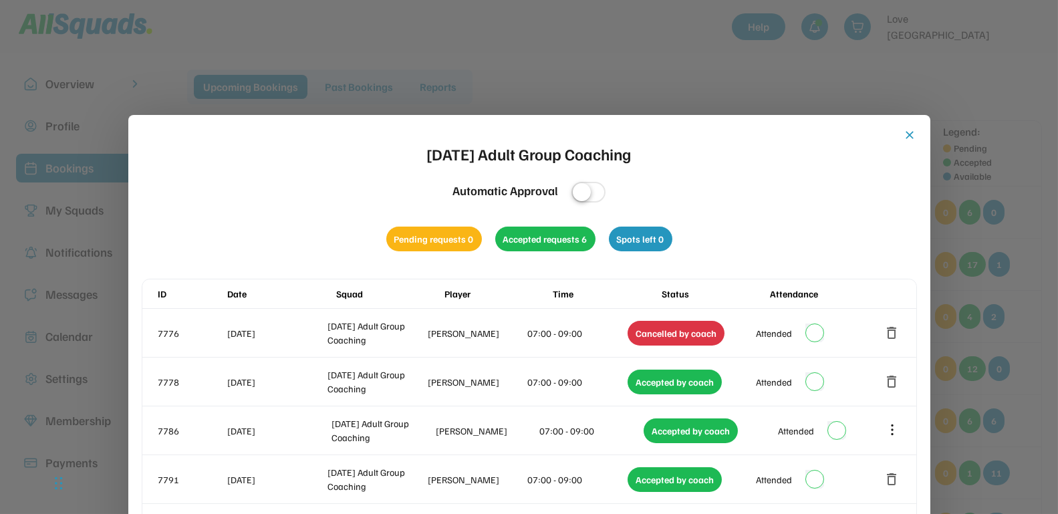
click at [911, 137] on button "close" at bounding box center [910, 134] width 13 height 13
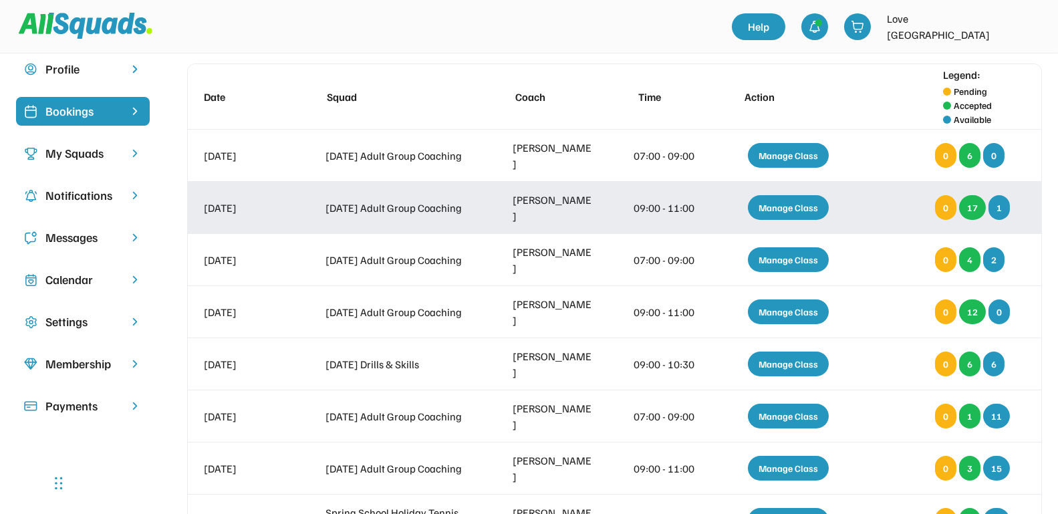
scroll to position [84, 0]
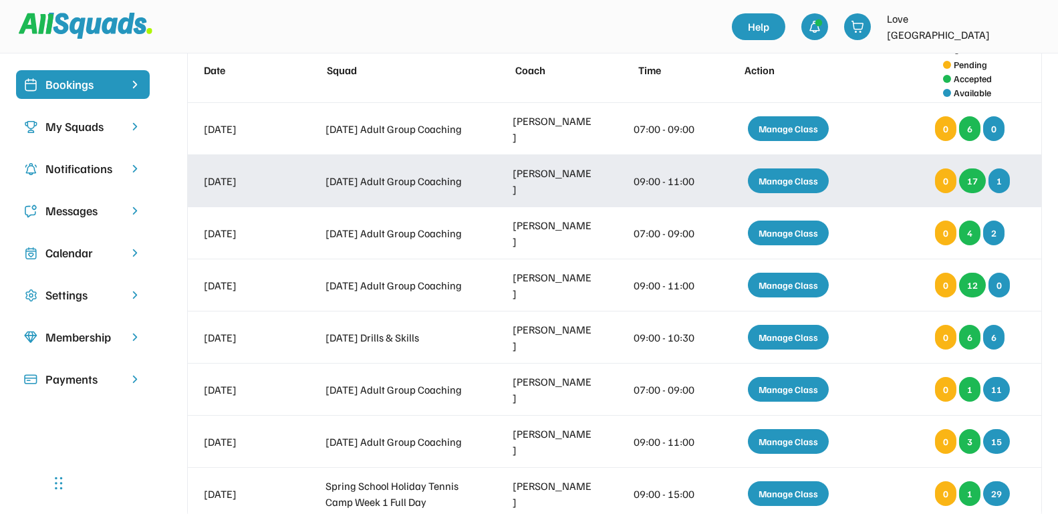
click at [782, 178] on div "Manage Class" at bounding box center [788, 180] width 81 height 25
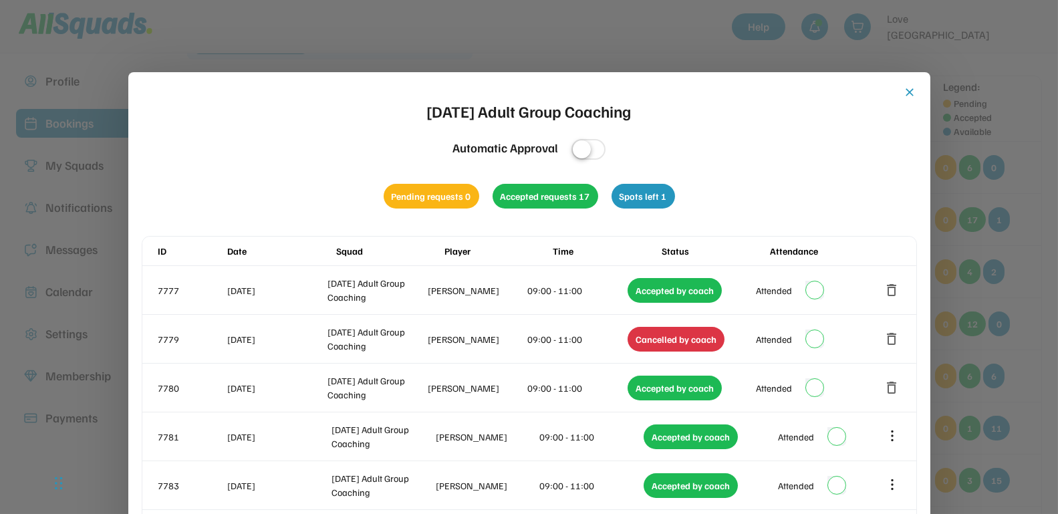
scroll to position [0, 0]
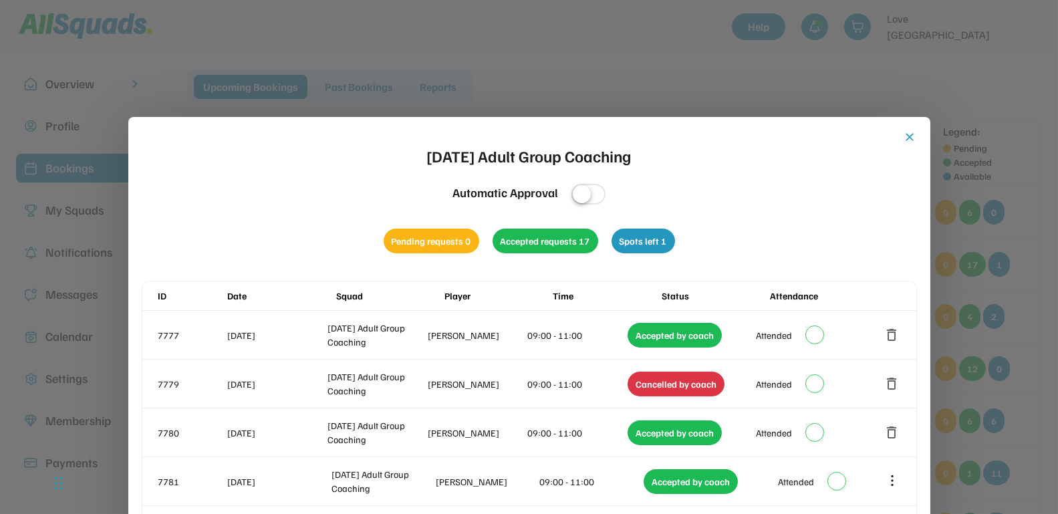
drag, startPoint x: 903, startPoint y: 136, endPoint x: 902, endPoint y: 152, distance: 15.4
click at [904, 136] on button "close" at bounding box center [910, 136] width 13 height 13
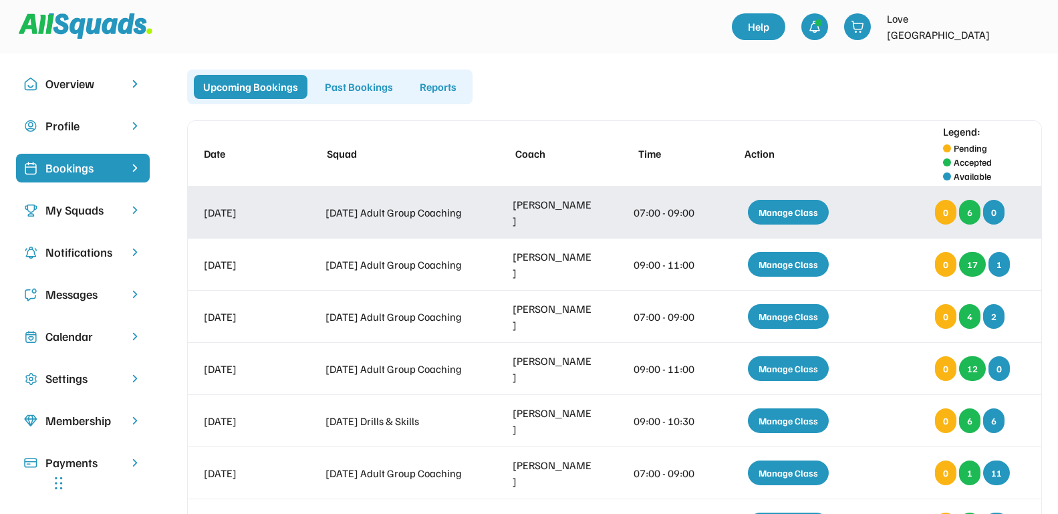
click at [804, 215] on div "Manage Class" at bounding box center [788, 212] width 81 height 25
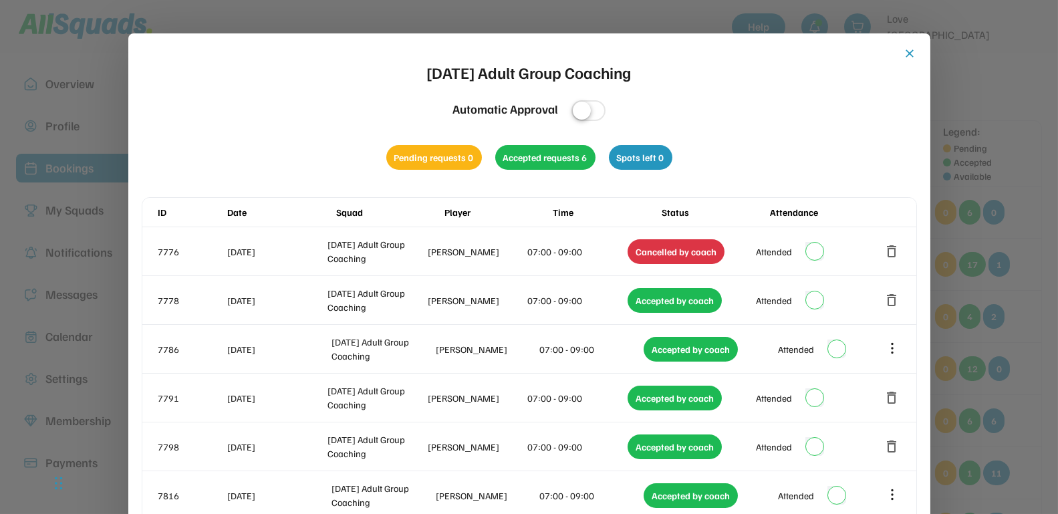
click at [910, 54] on button "close" at bounding box center [910, 53] width 13 height 13
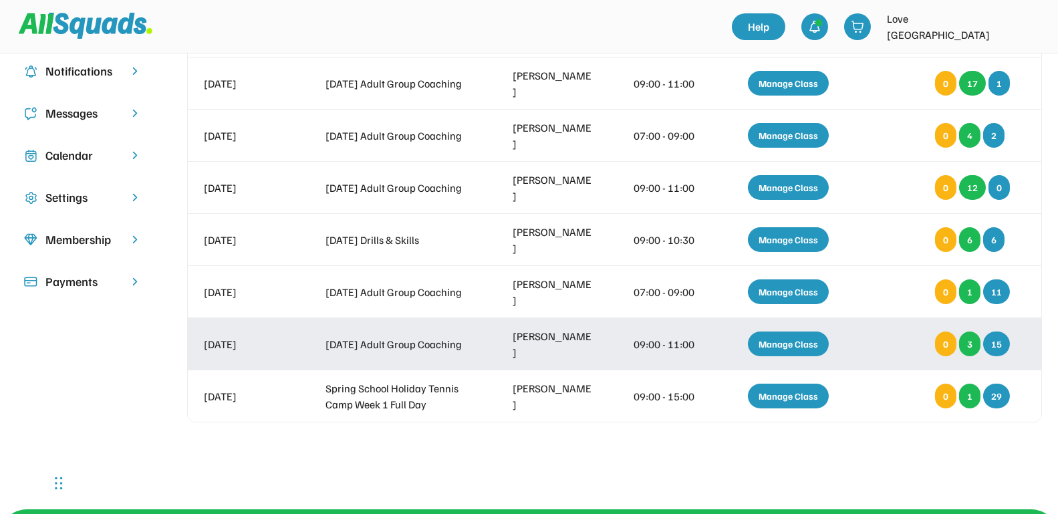
scroll to position [84, 0]
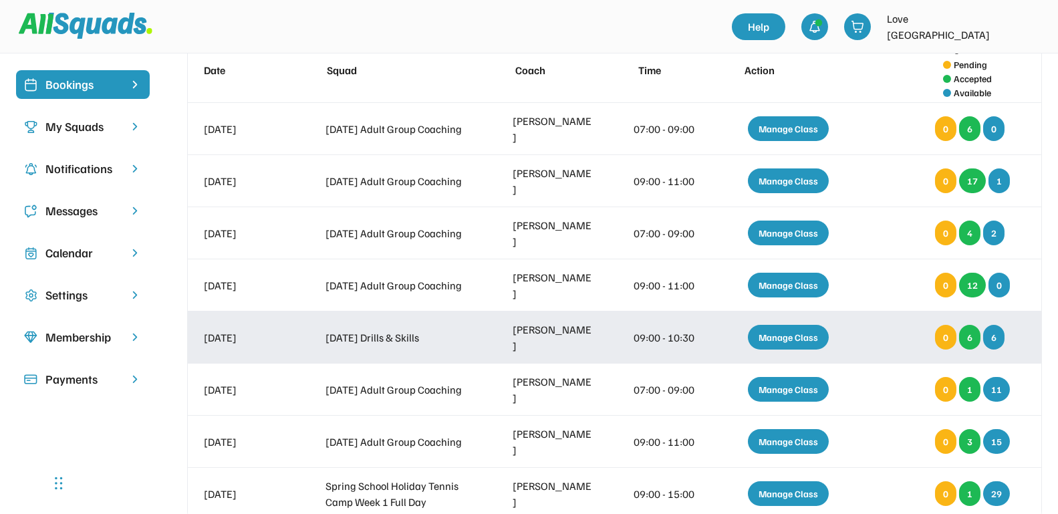
click at [798, 336] on div "Manage Class" at bounding box center [788, 337] width 81 height 25
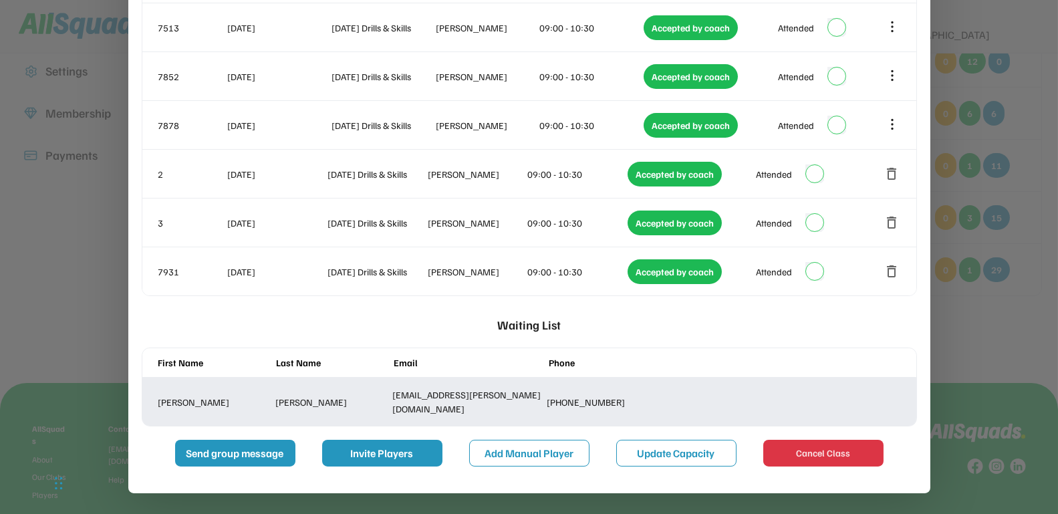
scroll to position [334, 0]
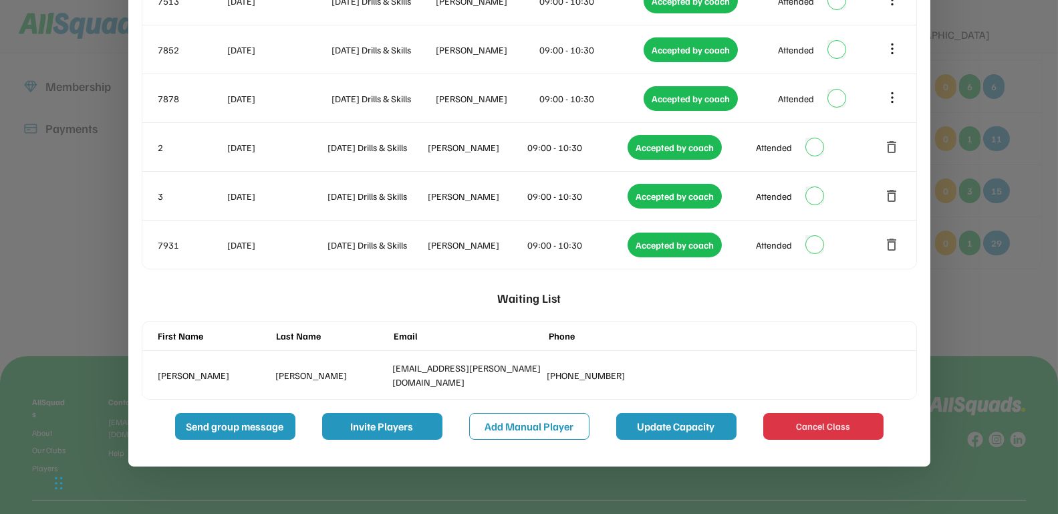
click at [658, 421] on button "Update Capacity" at bounding box center [676, 426] width 120 height 27
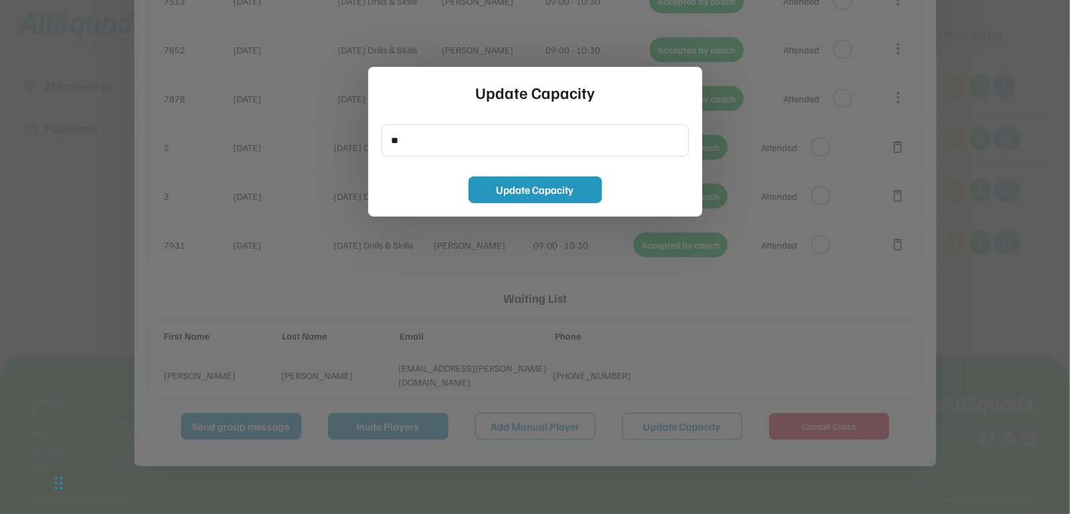
click at [880, 270] on div at bounding box center [535, 257] width 1070 height 514
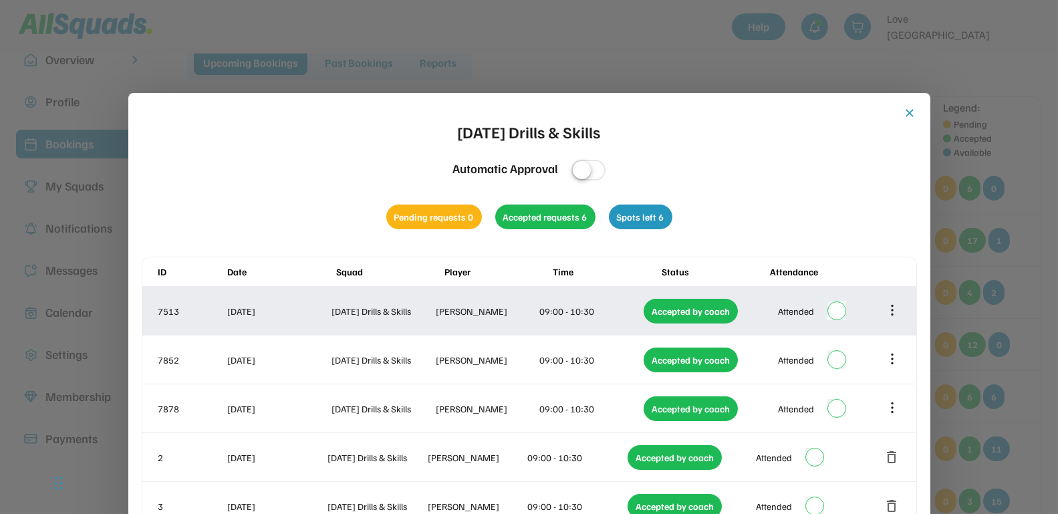
scroll to position [0, 0]
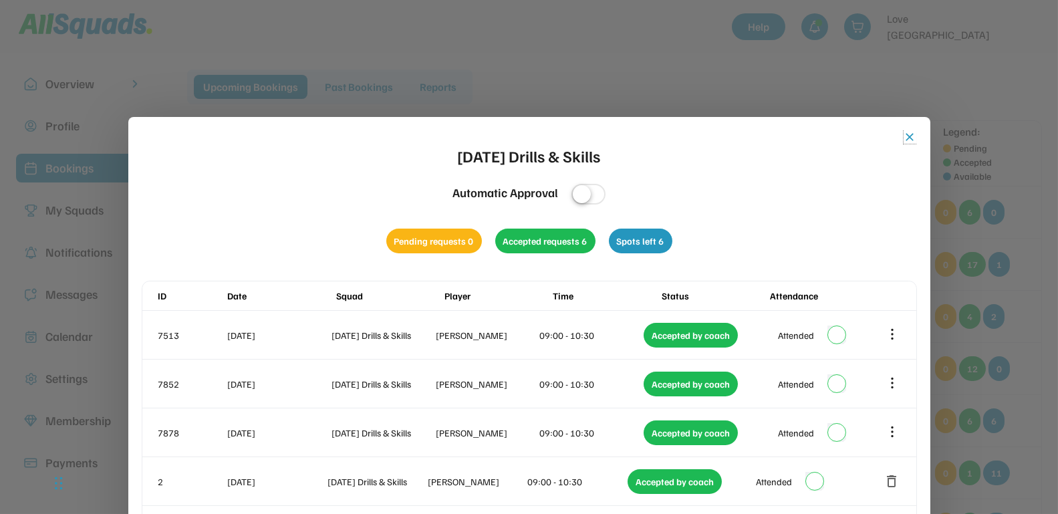
click at [909, 134] on button "close" at bounding box center [910, 136] width 13 height 13
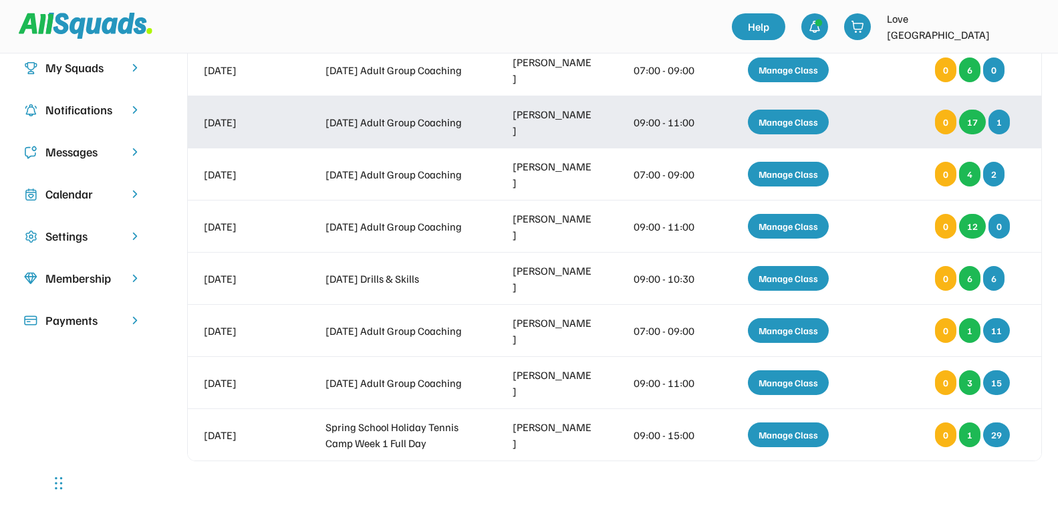
scroll to position [167, 0]
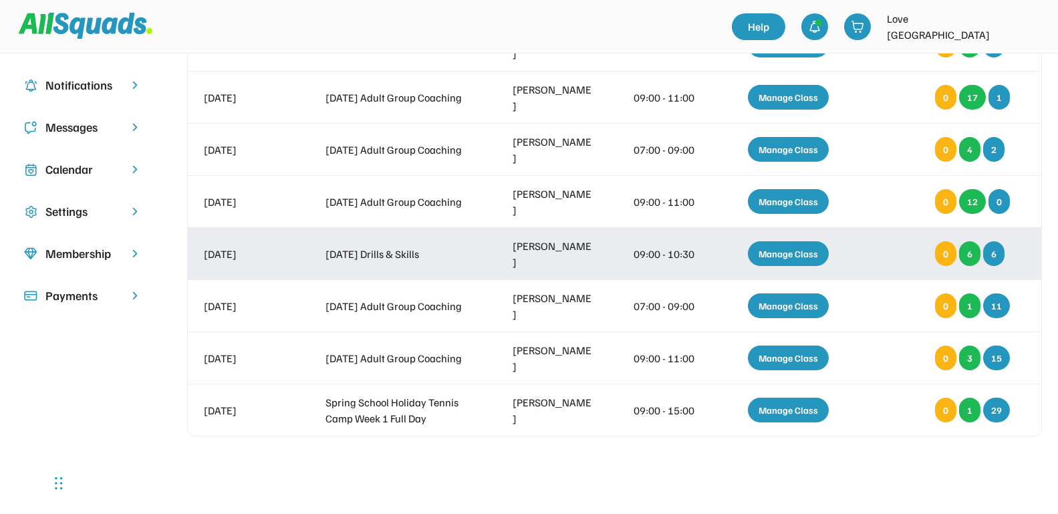
click at [766, 251] on div "Manage Class" at bounding box center [788, 253] width 81 height 25
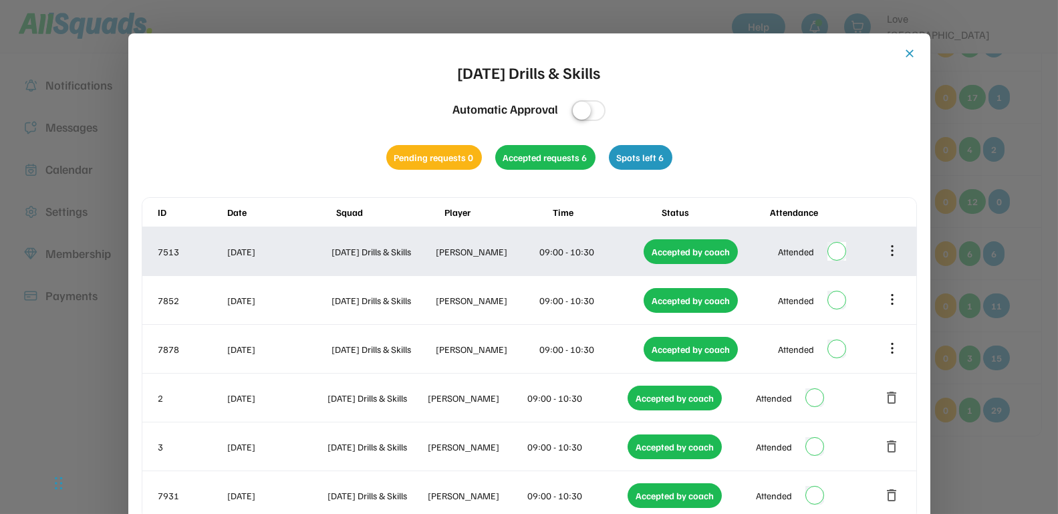
scroll to position [418, 0]
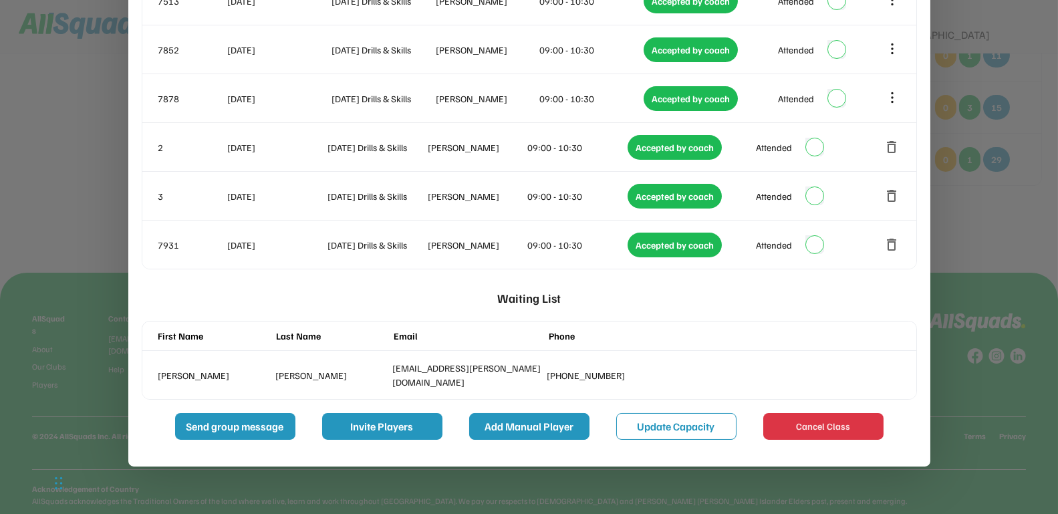
click at [558, 433] on button "Add Manual Player" at bounding box center [529, 426] width 120 height 27
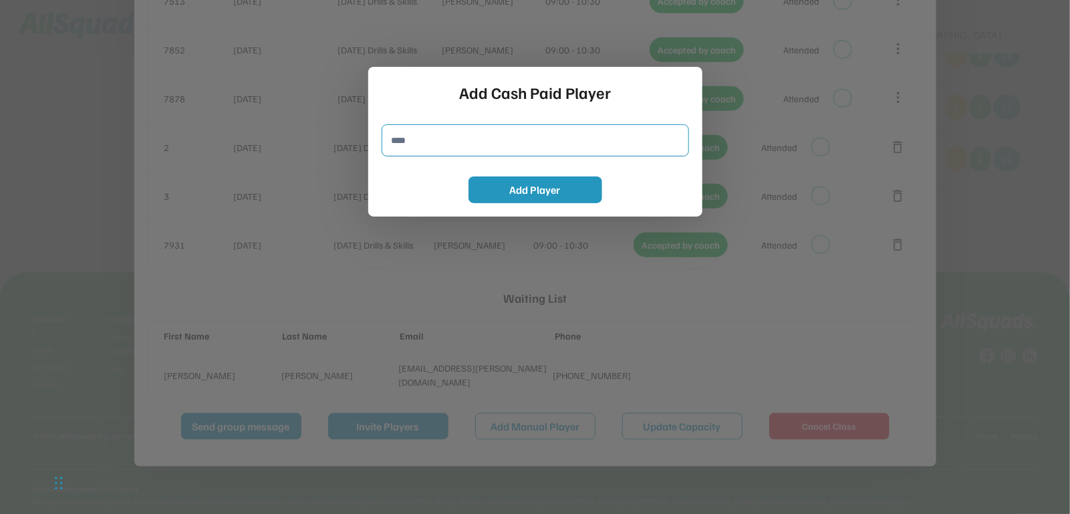
click at [473, 150] on input "input" at bounding box center [536, 140] width 308 height 32
type input "**********"
click at [497, 189] on button "Add Player" at bounding box center [536, 189] width 134 height 27
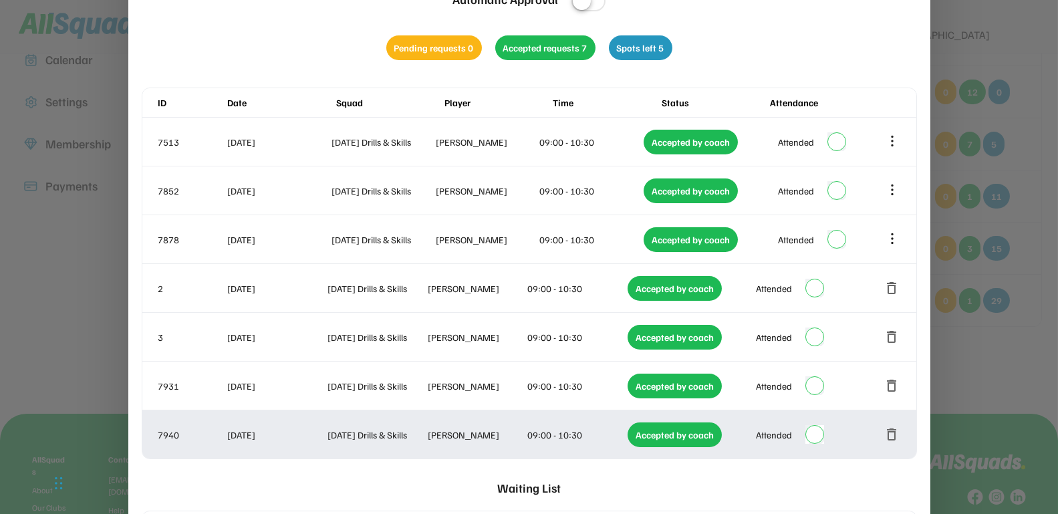
scroll to position [167, 0]
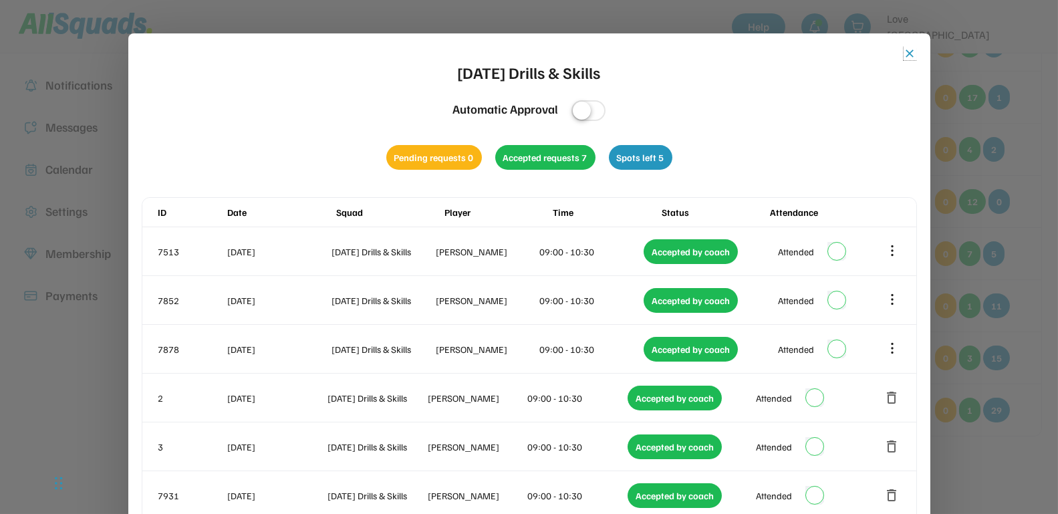
click at [909, 53] on button "close" at bounding box center [910, 53] width 13 height 13
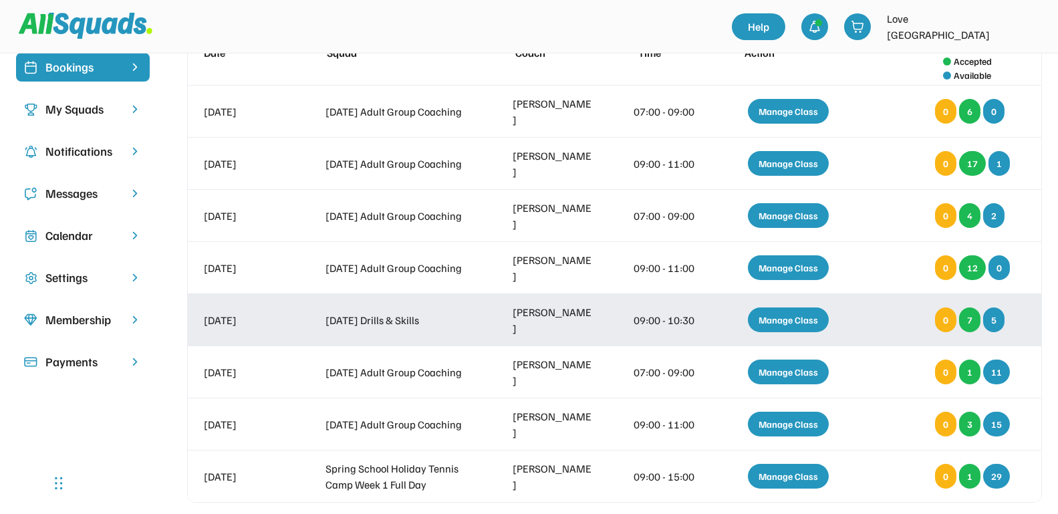
scroll to position [84, 0]
